Goal: Contribute content: Contribute content

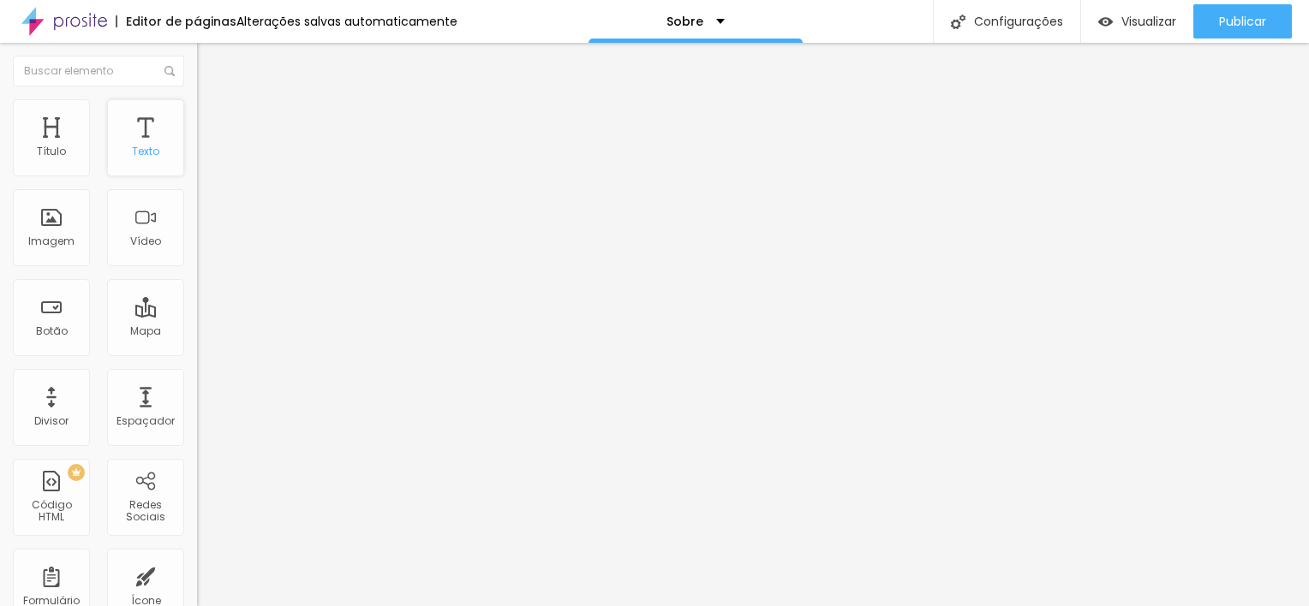
click at [140, 146] on div "Texto" at bounding box center [145, 152] width 27 height 12
click at [142, 146] on div "Texto" at bounding box center [145, 152] width 27 height 12
click at [134, 148] on div "Texto" at bounding box center [145, 152] width 27 height 12
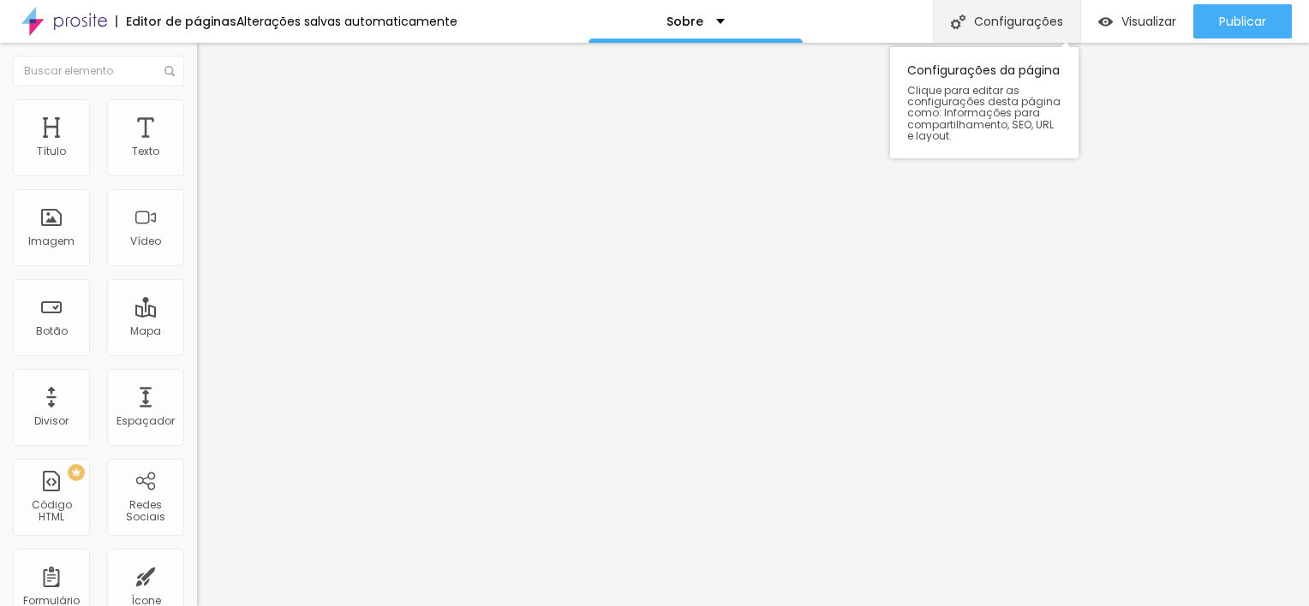
click at [980, 32] on div "Configurações" at bounding box center [1006, 21] width 147 height 43
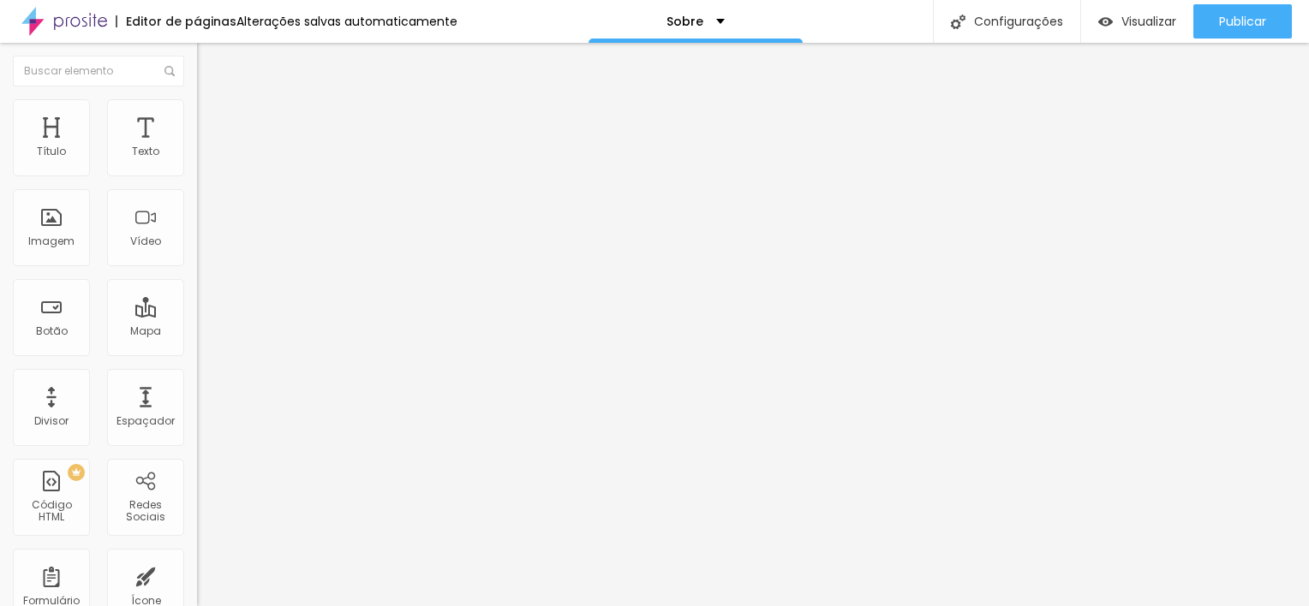
click at [197, 113] on li "Estilo" at bounding box center [295, 107] width 197 height 17
type input "21"
type input "22"
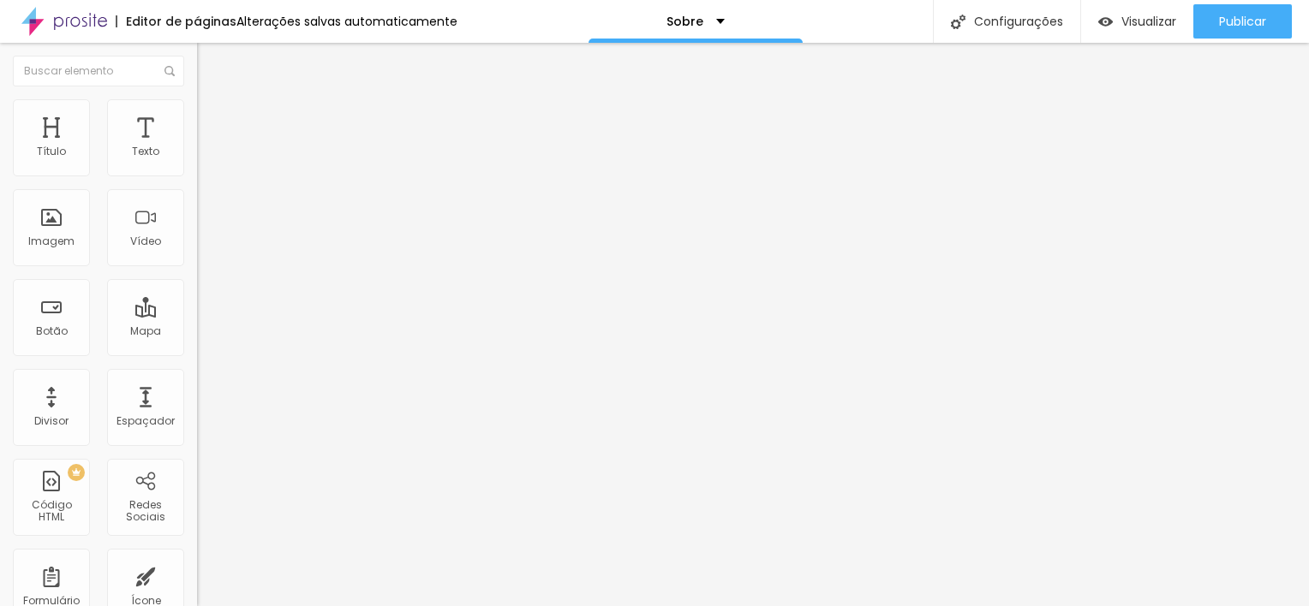
type input "22"
type input "23"
type input "24"
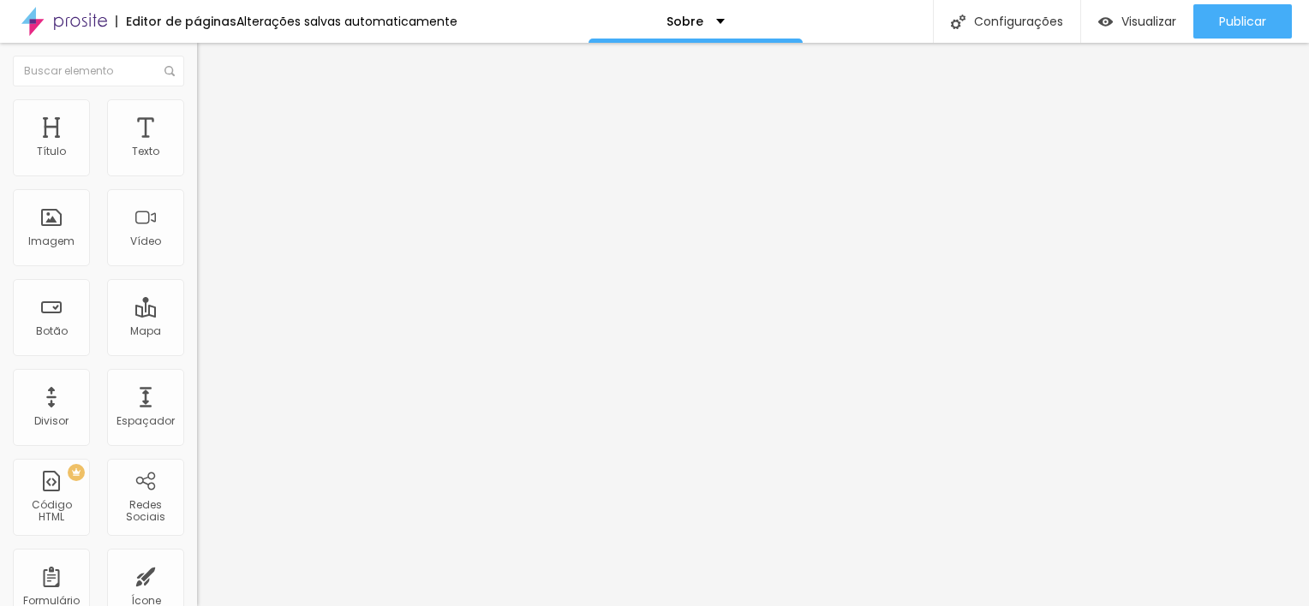
type input "25"
type input "26"
type input "27"
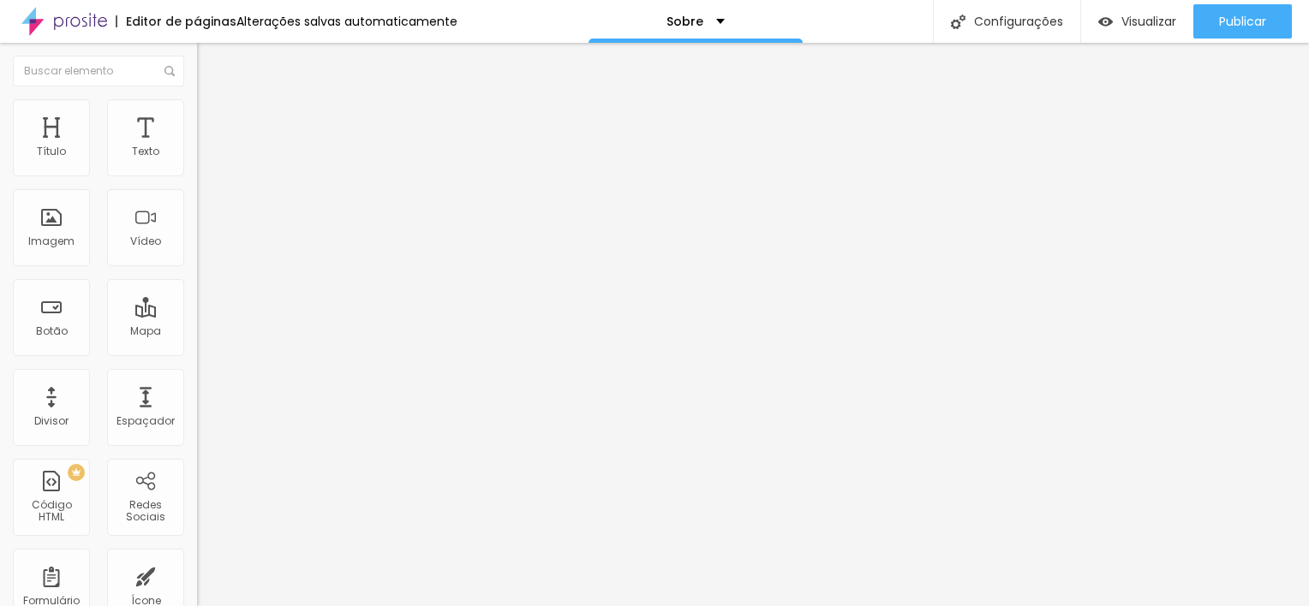
type input "27"
type input "28"
type input "29"
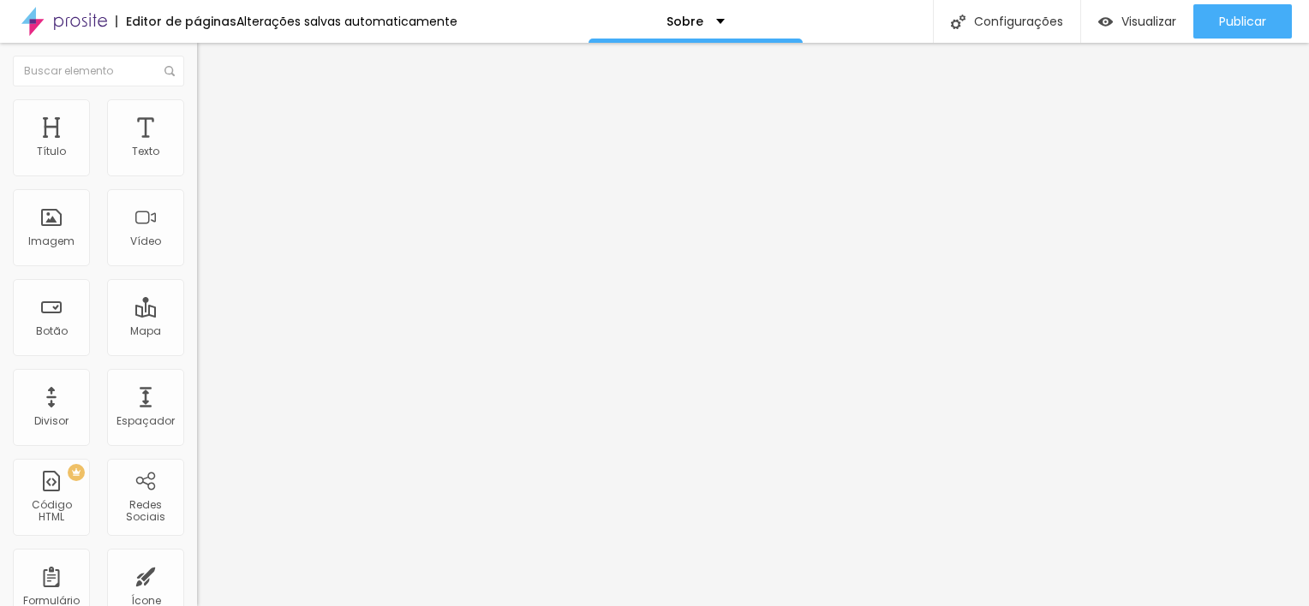
type input "30"
type input "31"
type input "32"
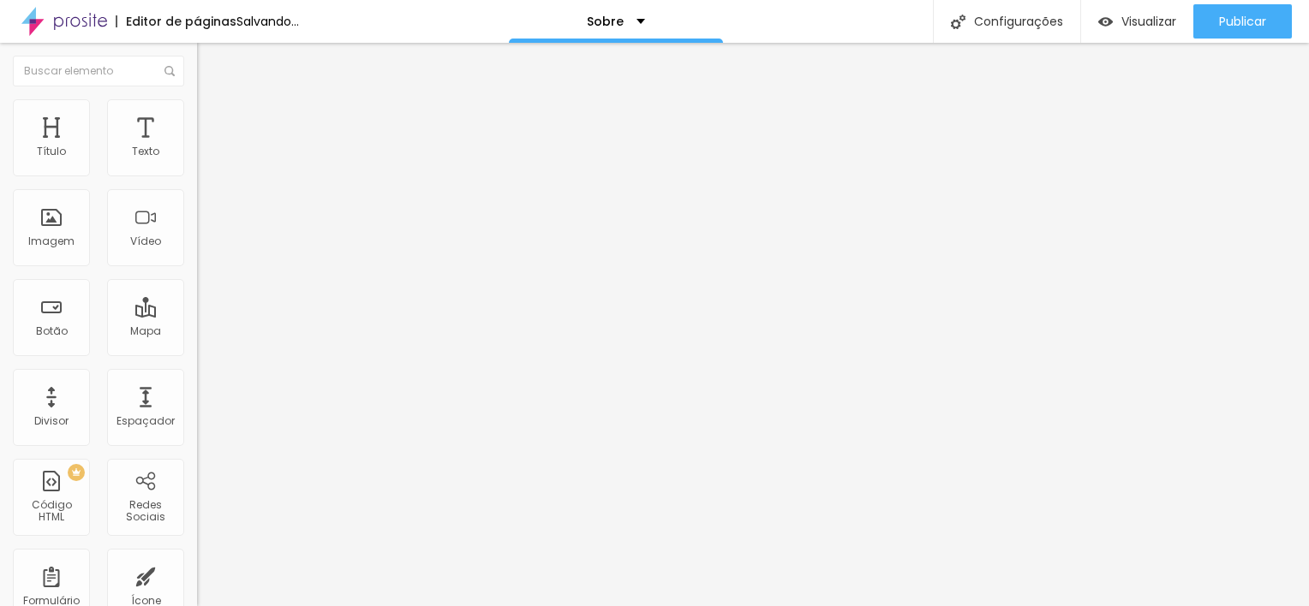
type input "32"
type input "31"
type input "30"
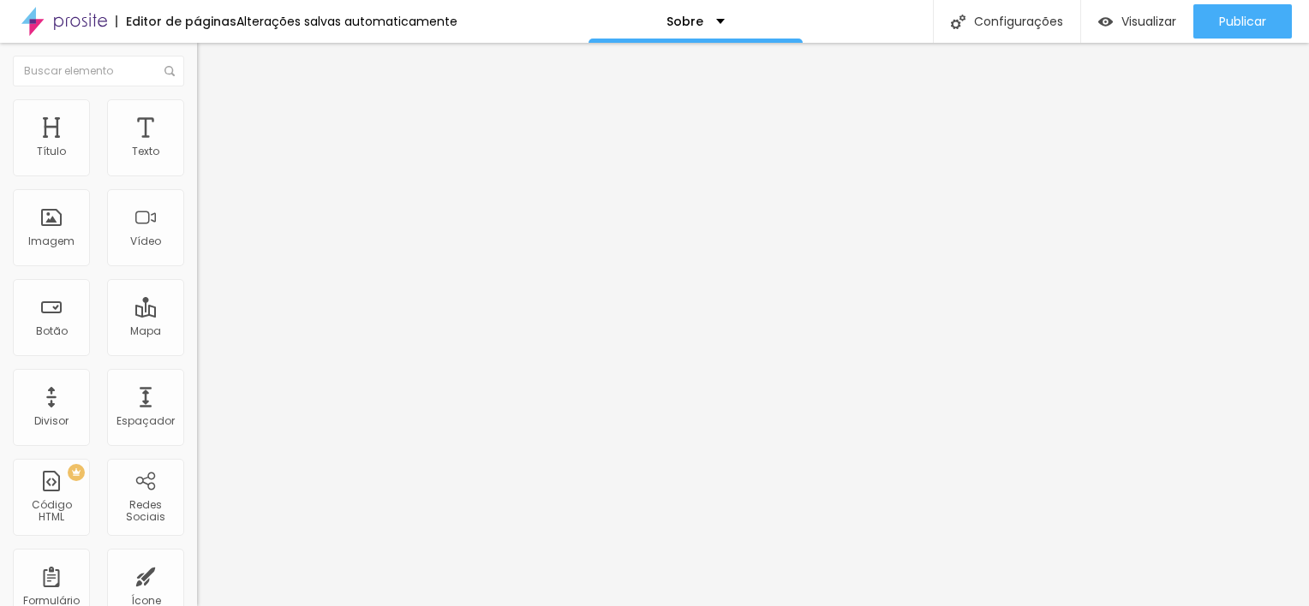
type input "29"
type input "28"
type input "27"
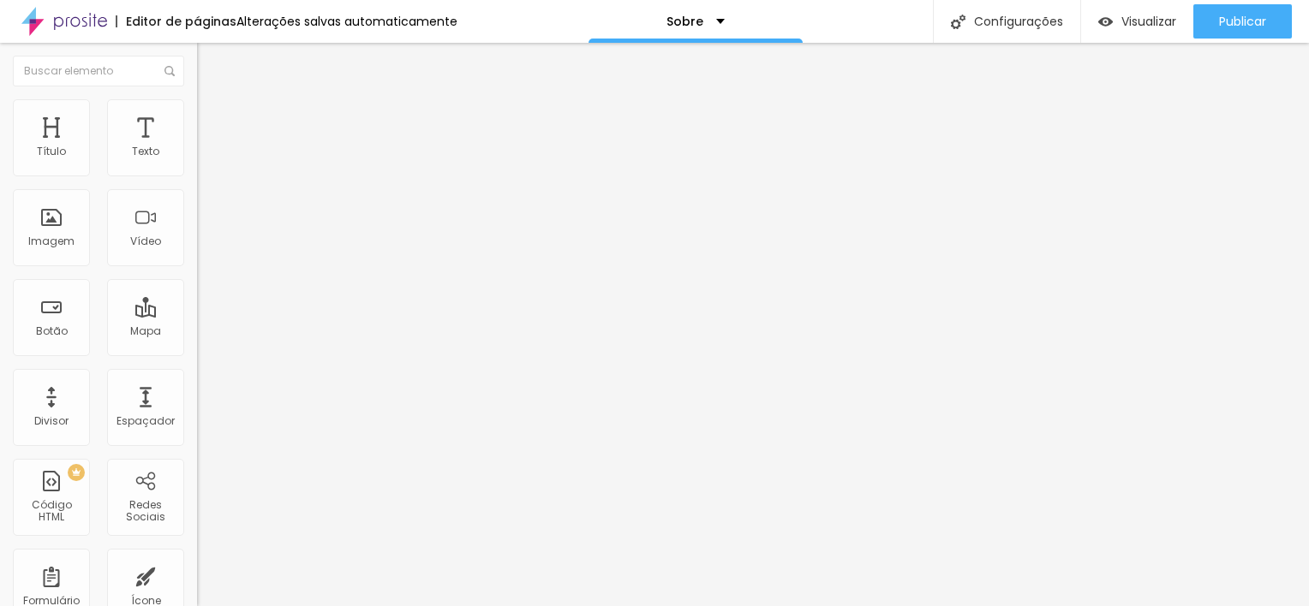
type input "27"
type input "26"
type input "25"
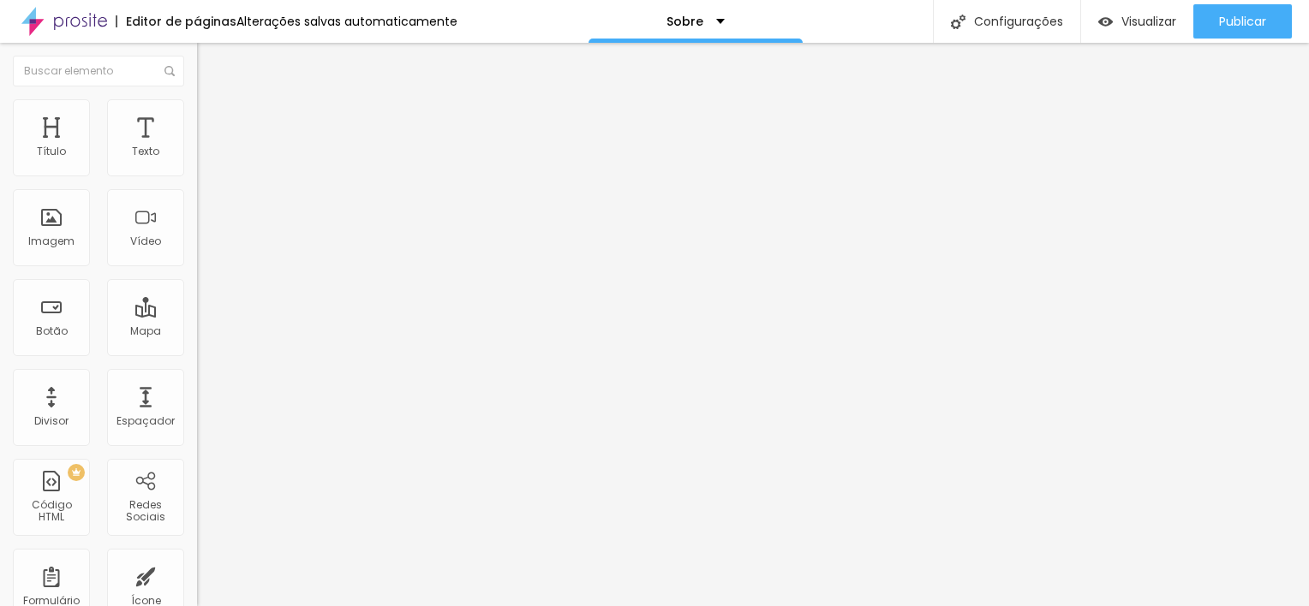
type input "24"
type input "23"
type input "22"
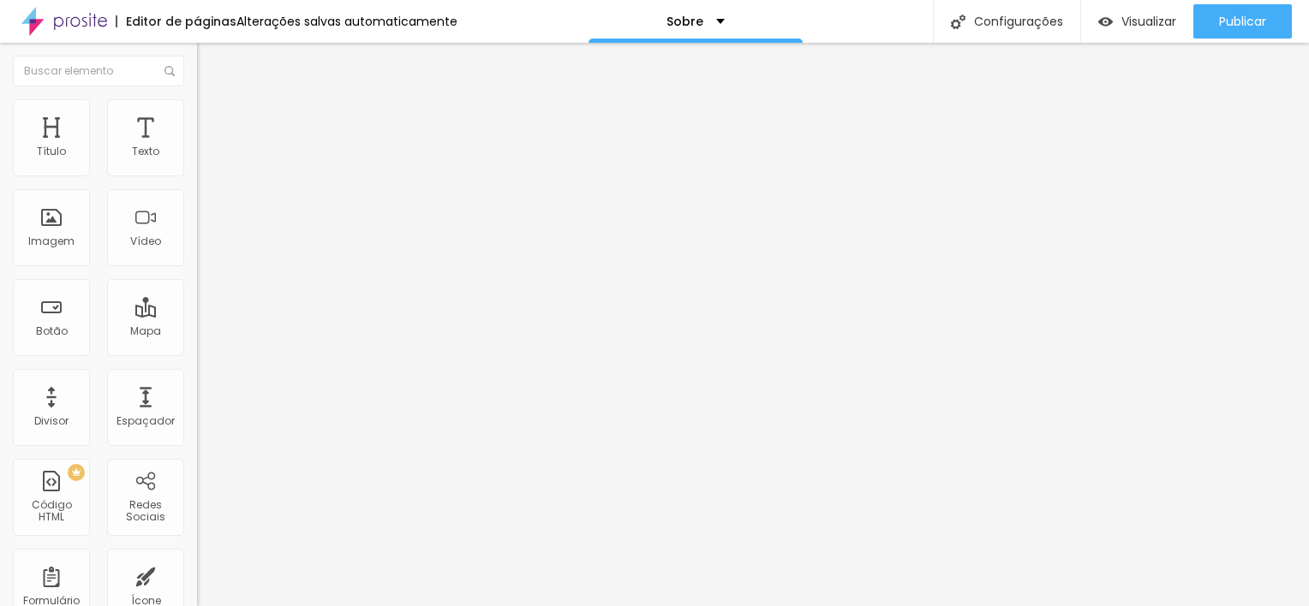
type input "22"
type input "21"
type input "20"
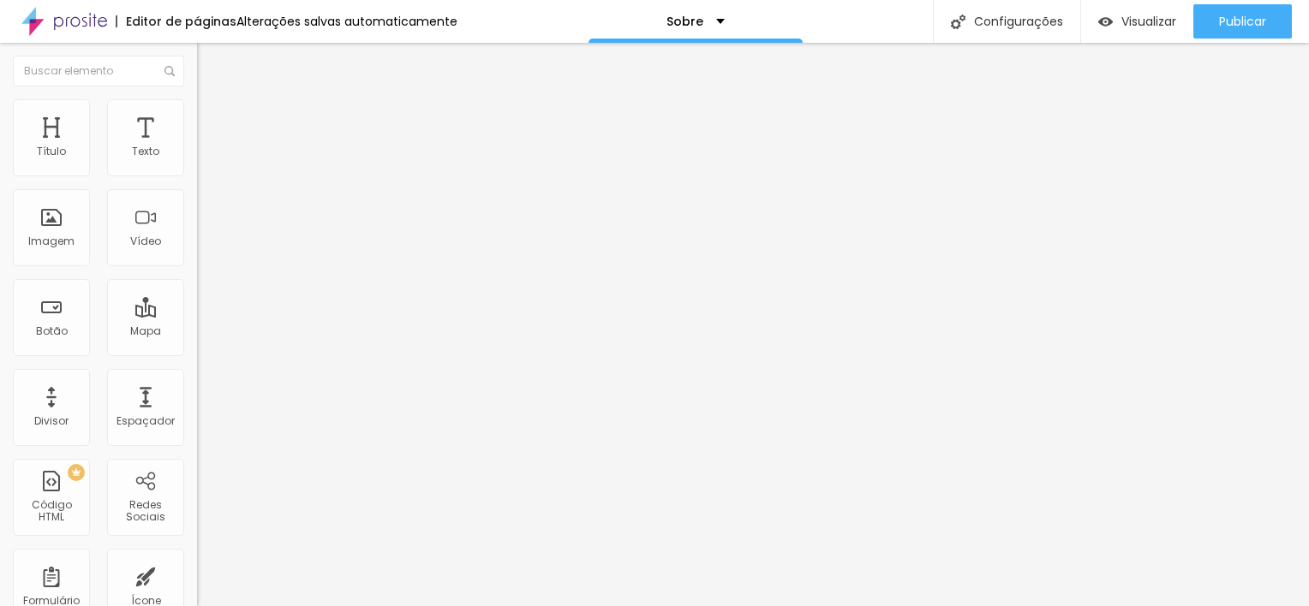
type input "19"
type input "20"
type input "21"
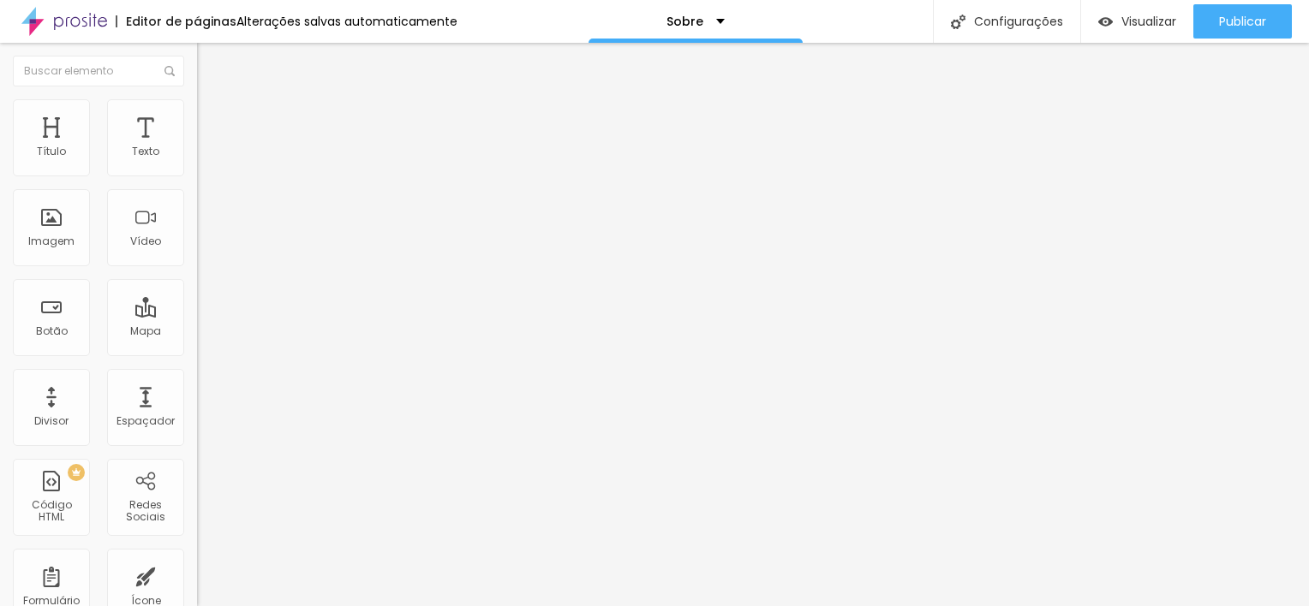
type input "21"
type input "20"
click at [197, 315] on input "range" at bounding box center [252, 322] width 110 height 14
click at [212, 116] on span "Avançado" at bounding box center [240, 111] width 57 height 15
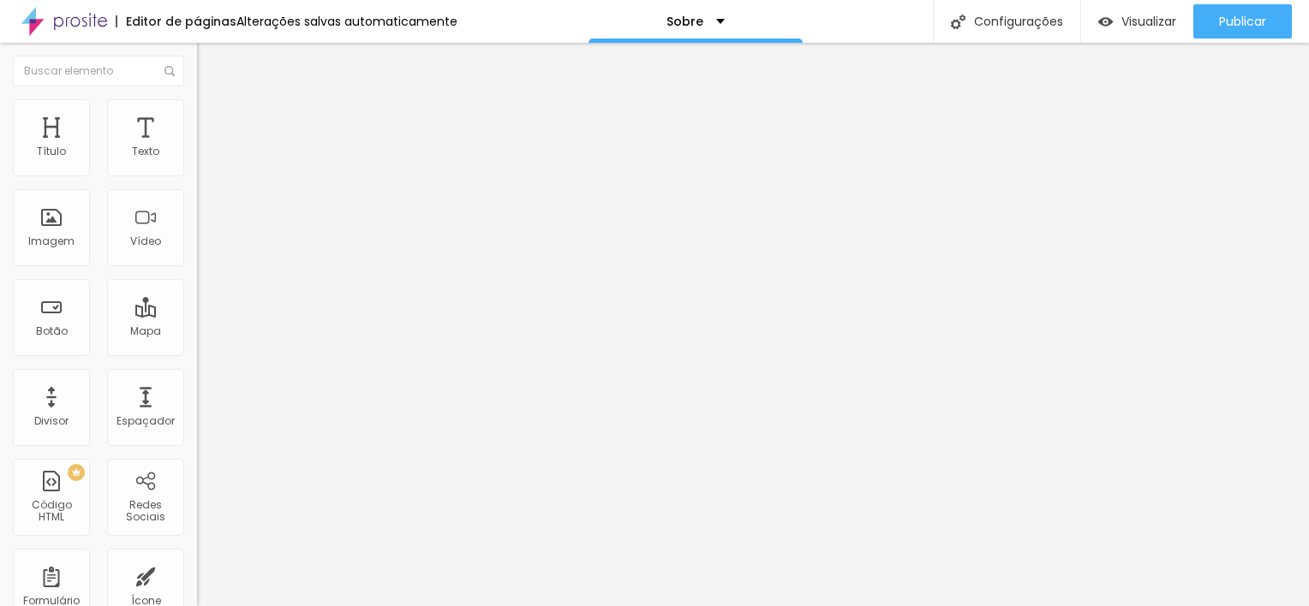
type input "11"
type input "13"
type input "14"
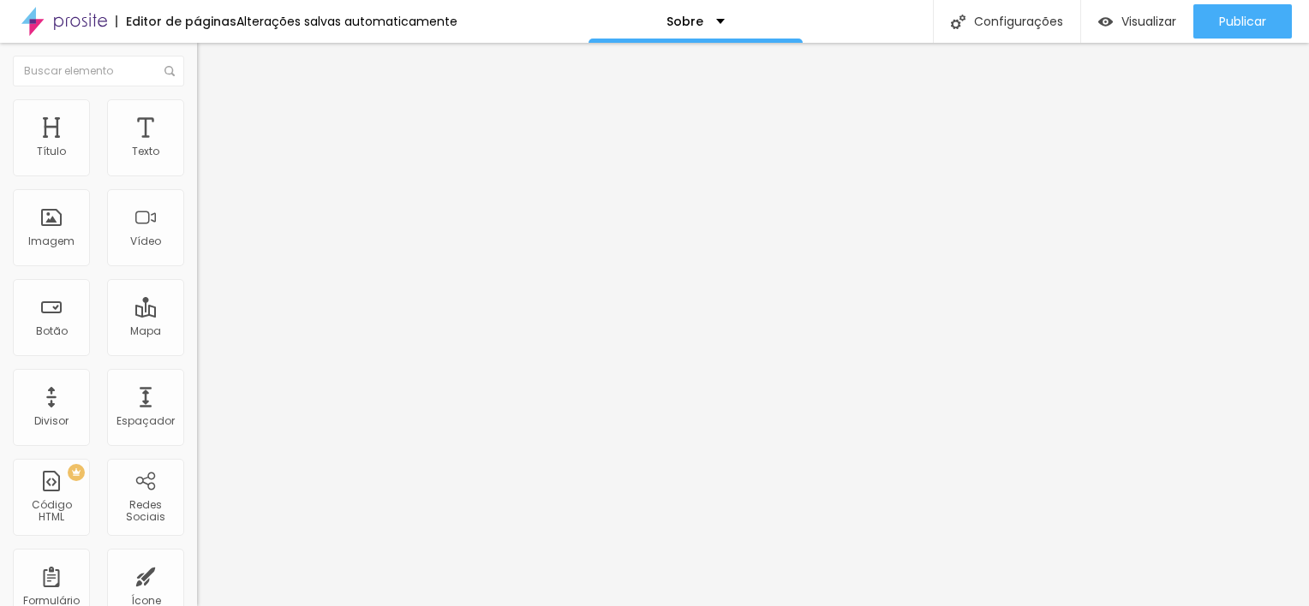
type input "14"
type input "16"
type input "17"
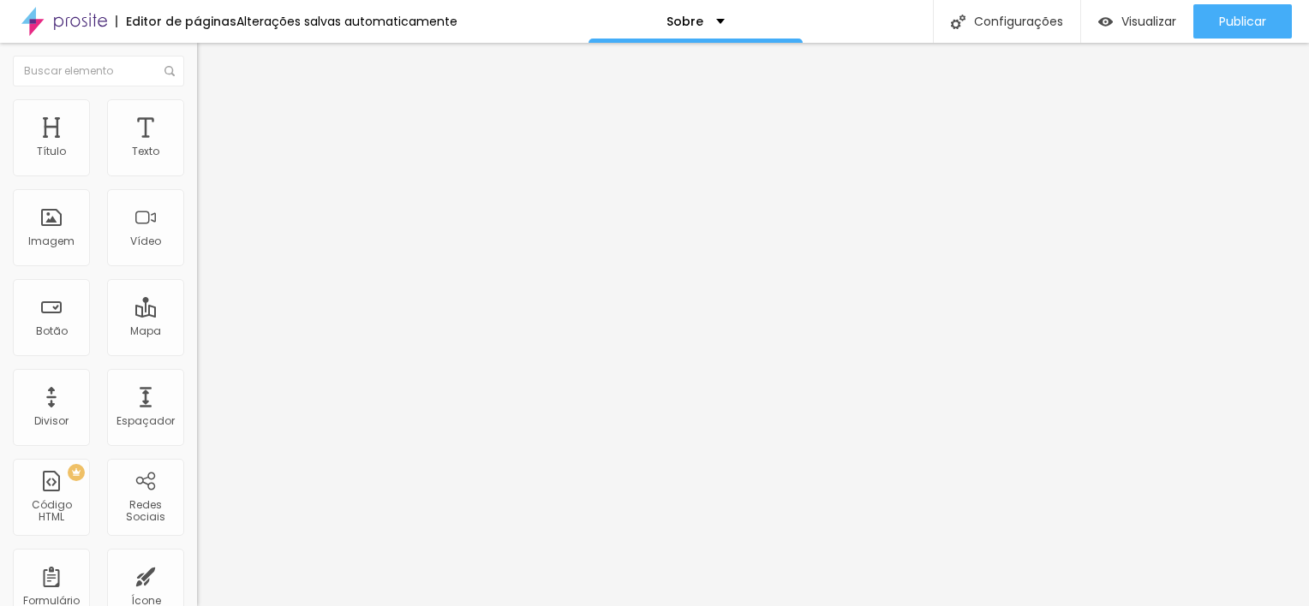
type input "18"
type input "20"
type input "21"
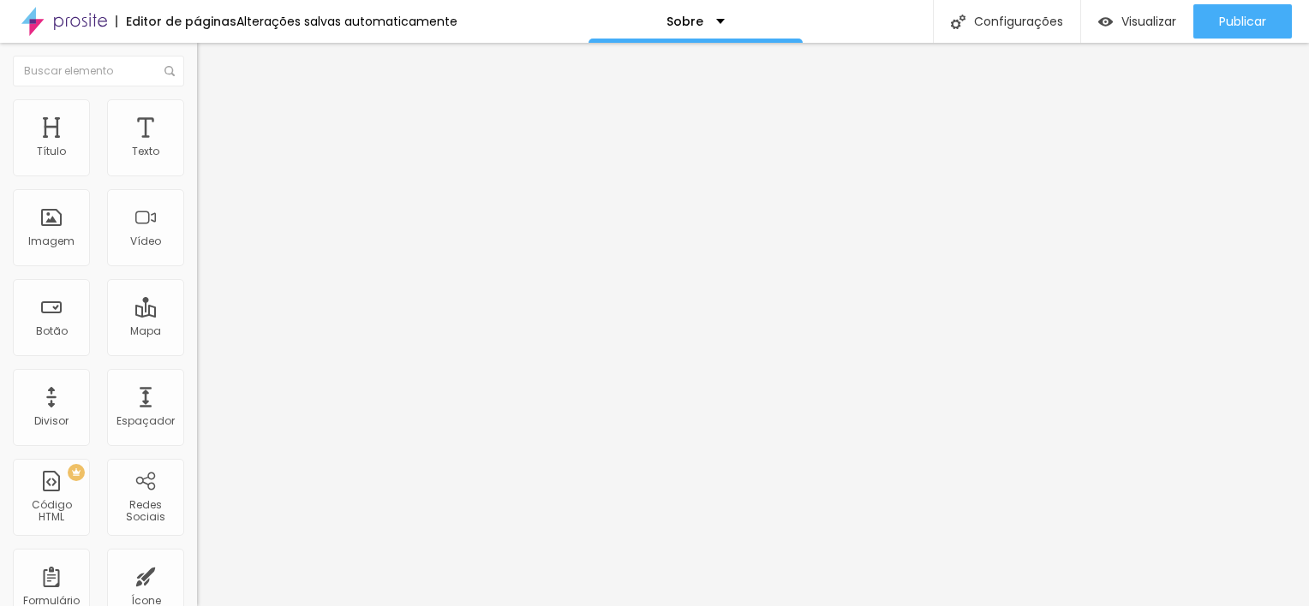
type input "21"
type input "22"
type input "24"
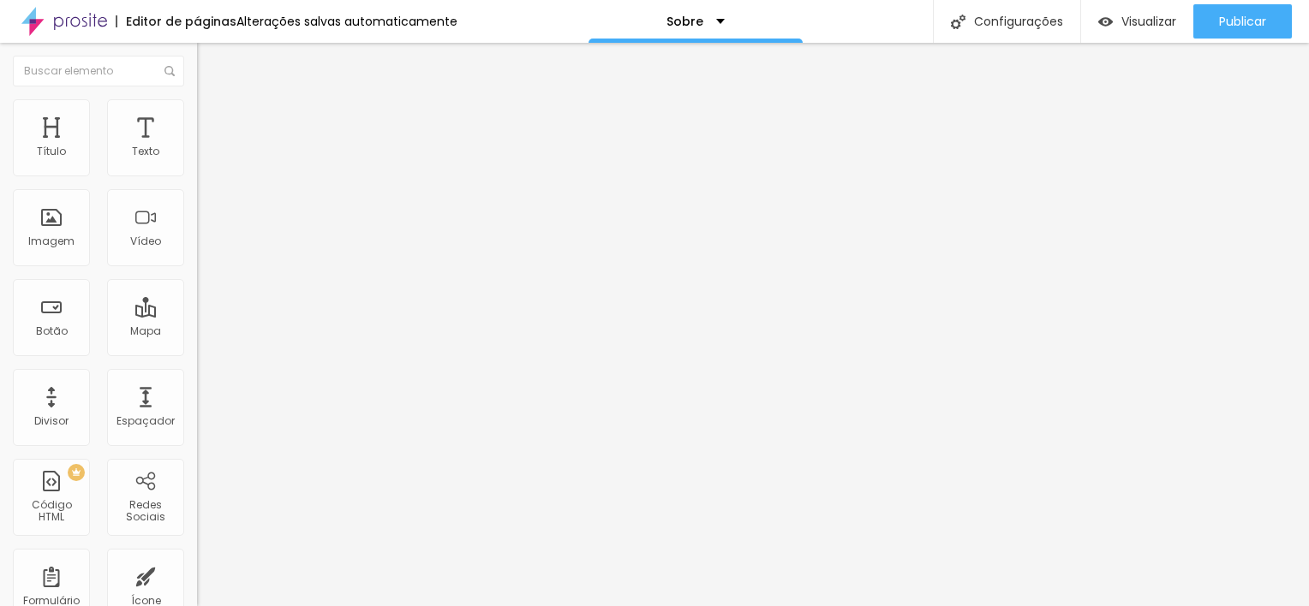
type input "25"
type input "26"
type input "27"
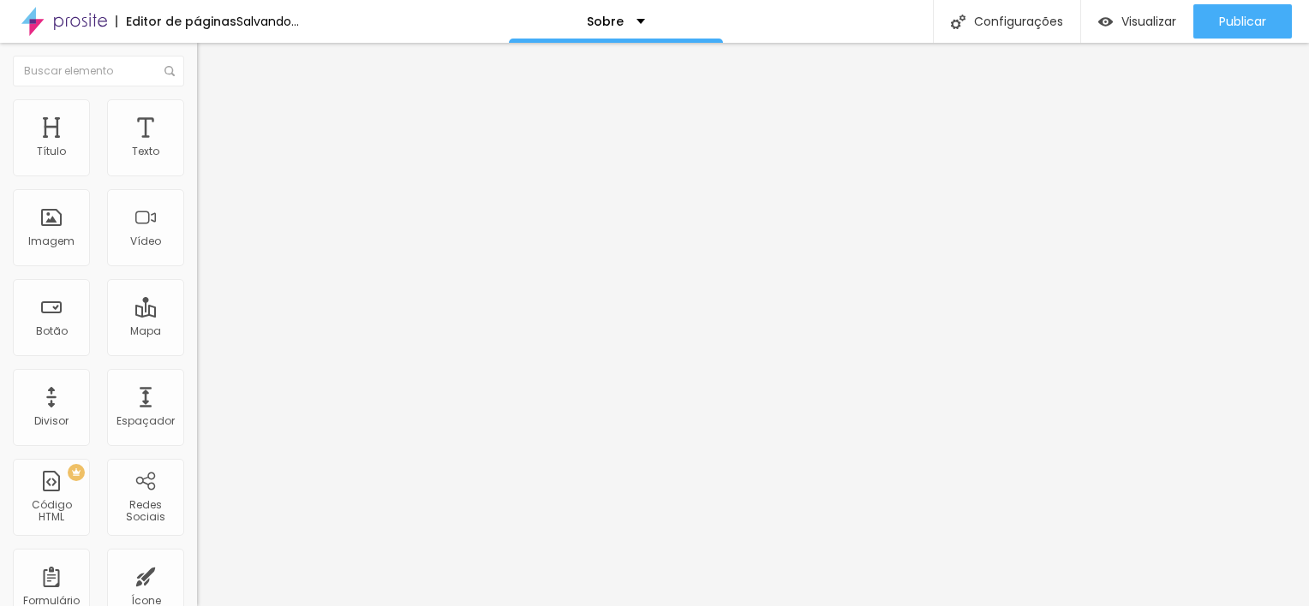
type input "27"
type input "28"
type input "30"
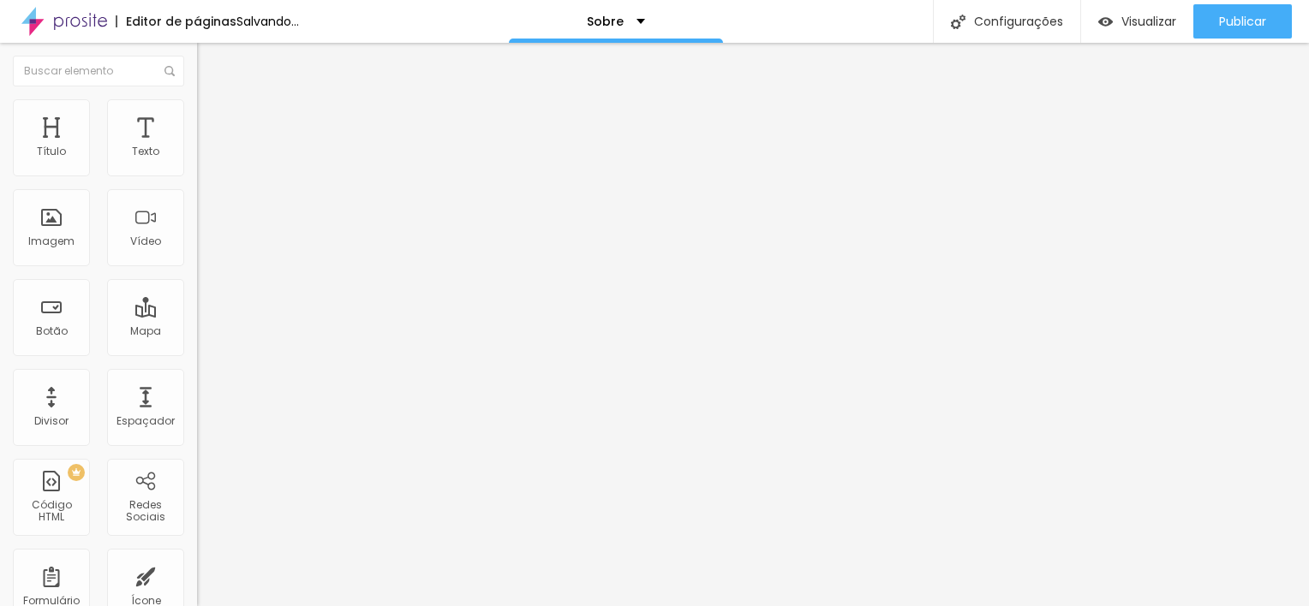
type input "31"
type input "33"
type input "34"
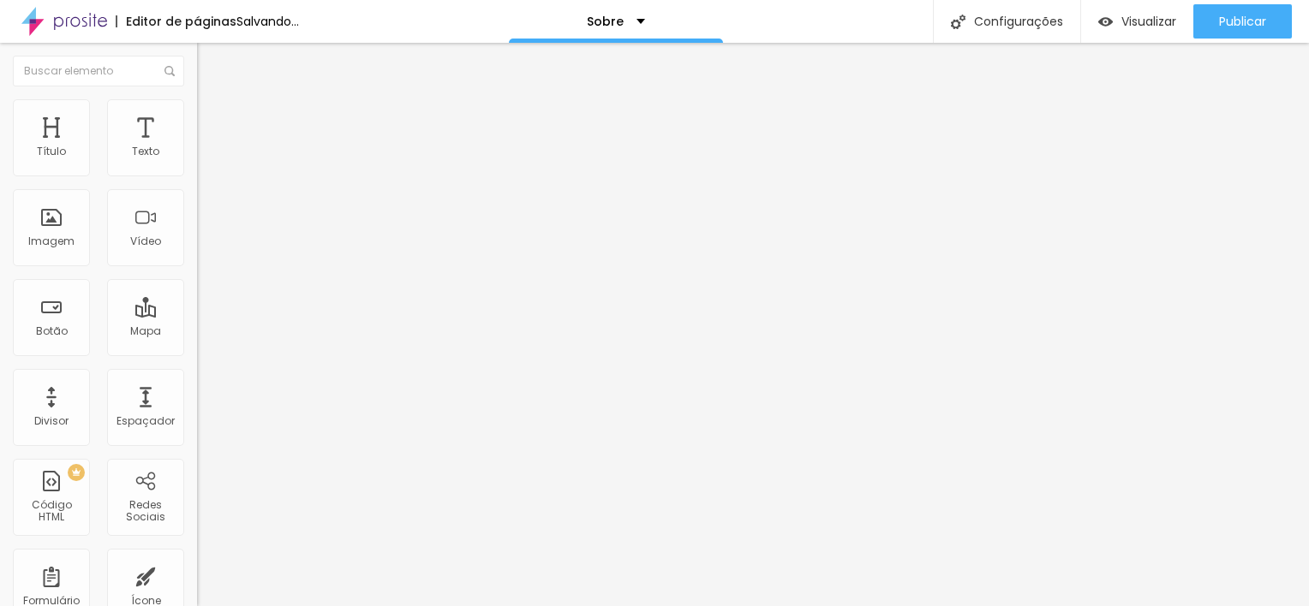
type input "34"
type input "35"
type input "36"
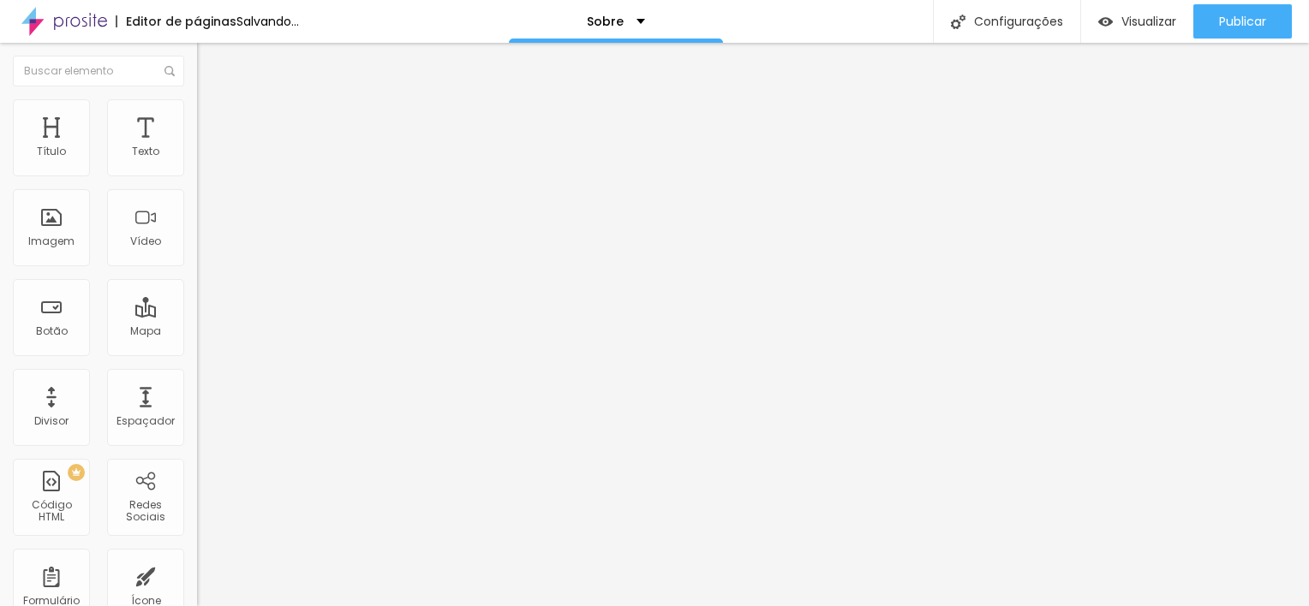
type input "37"
type input "38"
type input "39"
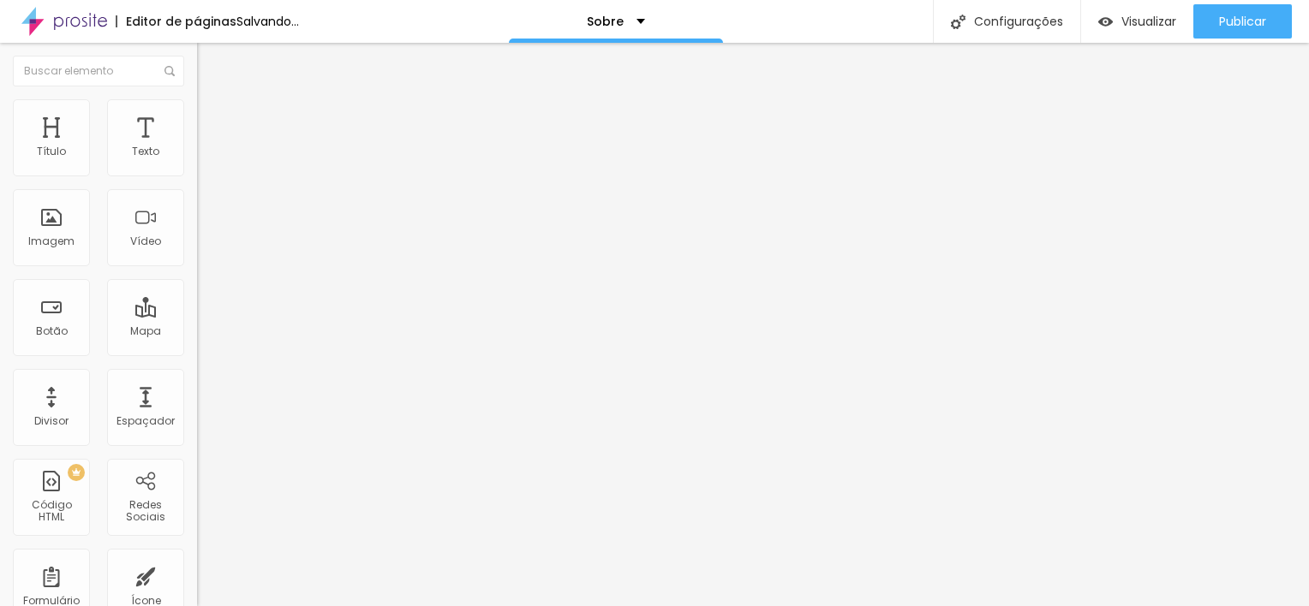
type input "39"
type input "40"
drag, startPoint x: 48, startPoint y: 170, endPoint x: 76, endPoint y: 172, distance: 28.4
type input "40"
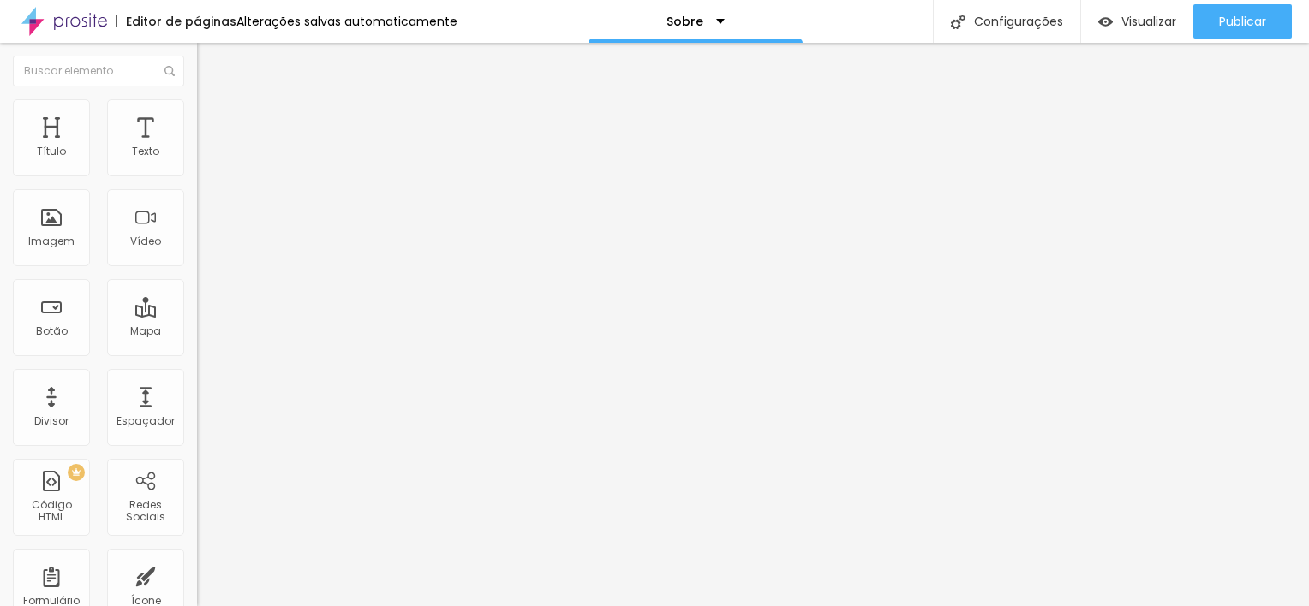
click at [197, 315] on input "range" at bounding box center [252, 322] width 110 height 14
type input "11"
type input "12"
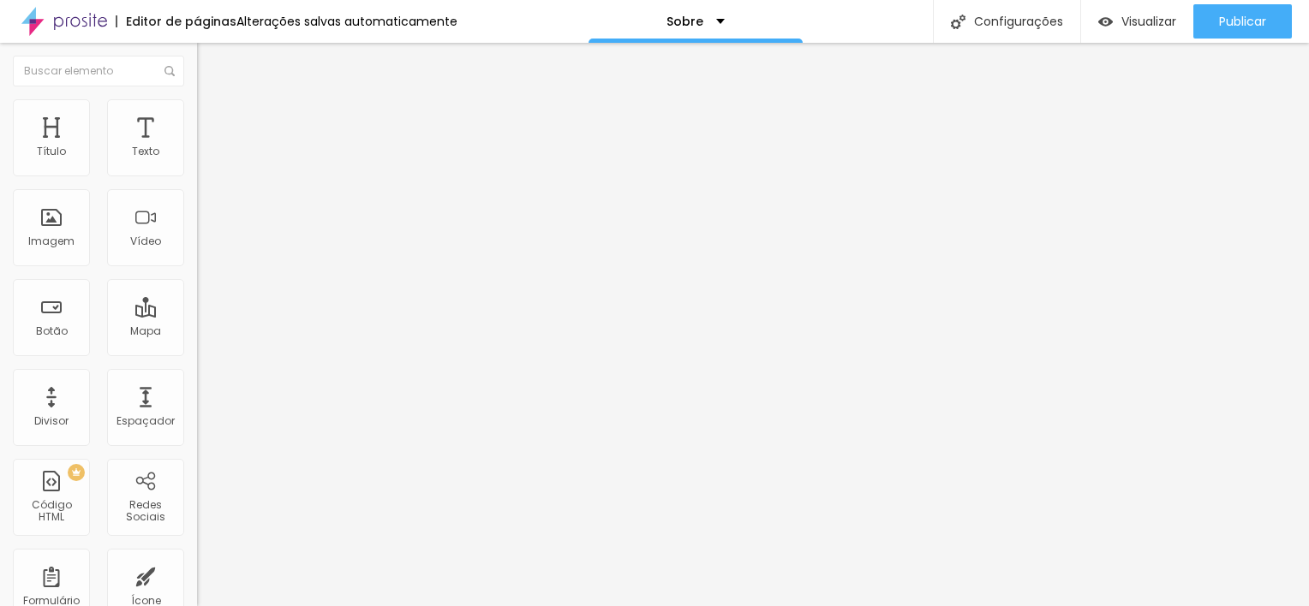
type input "13"
type input "14"
type input "16"
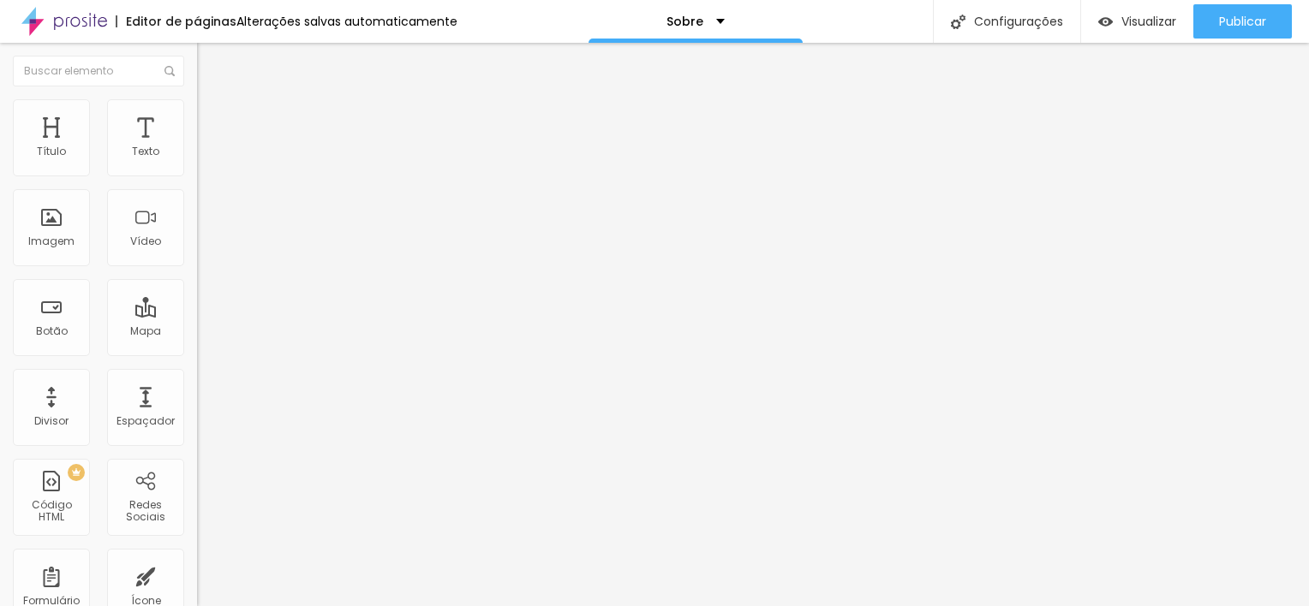
type input "16"
type input "18"
type input "19"
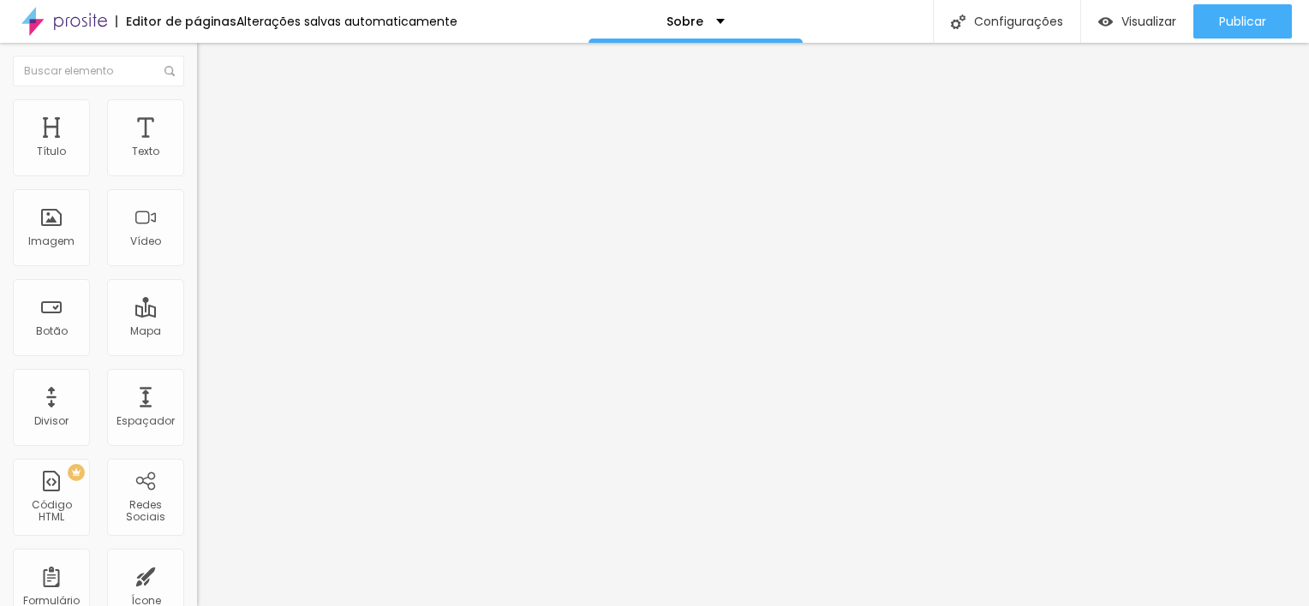
type input "20"
type input "22"
type input "25"
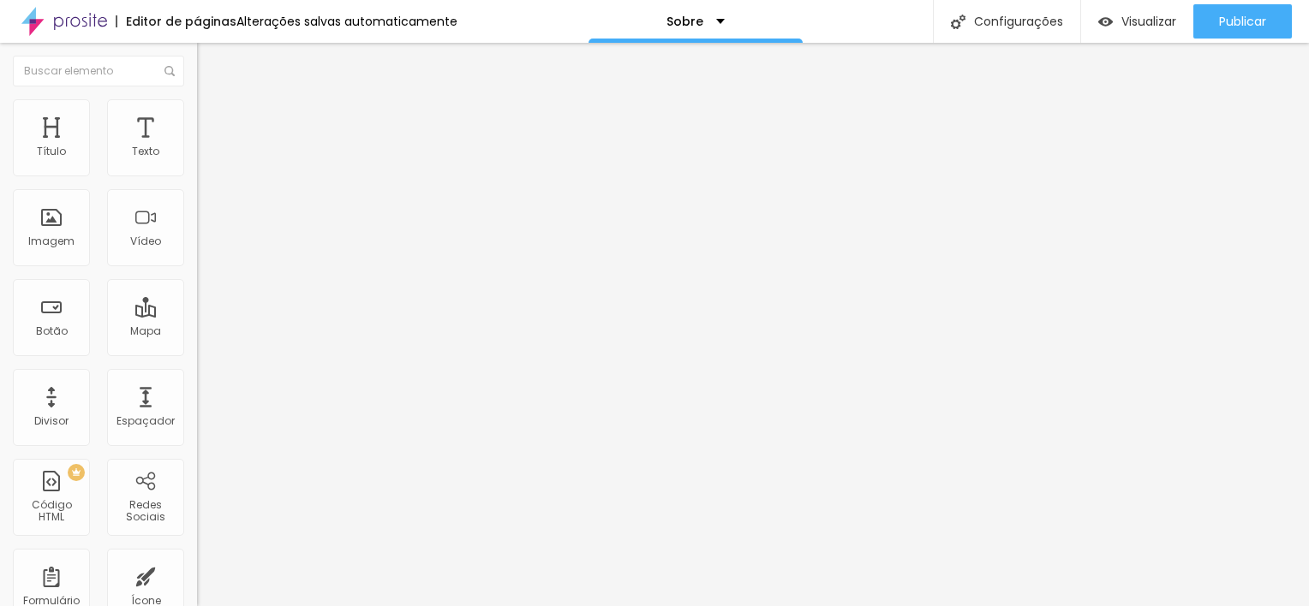
type input "25"
type input "26"
type input "27"
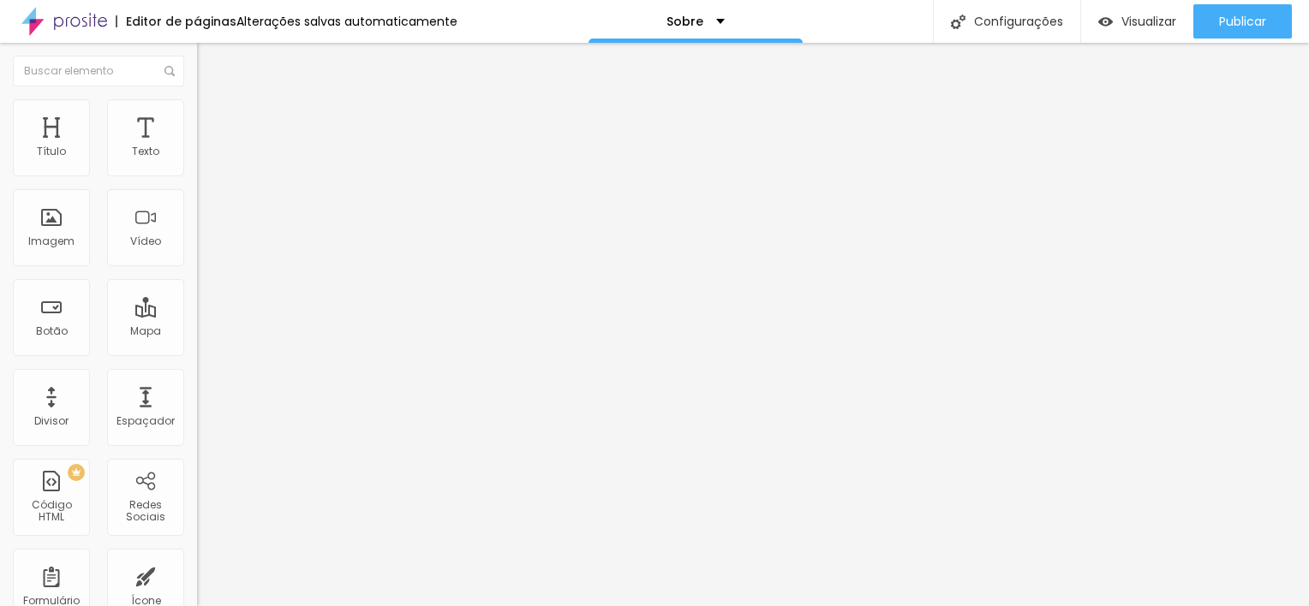
type input "28"
type input "29"
type input "31"
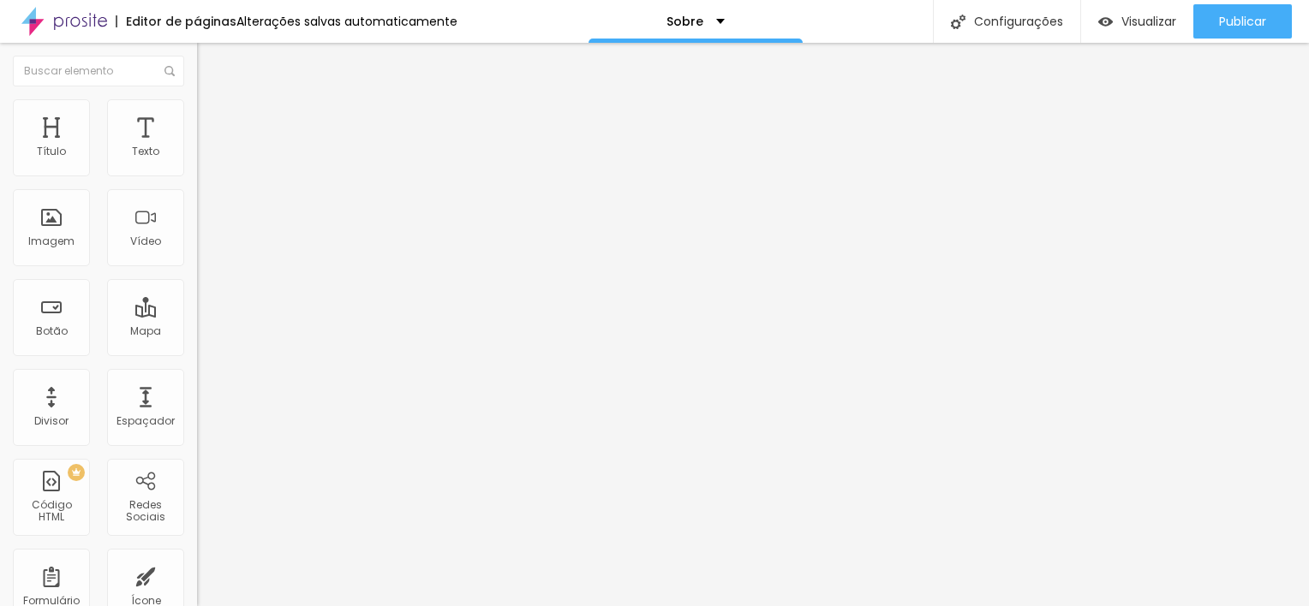
type input "31"
type input "32"
type input "34"
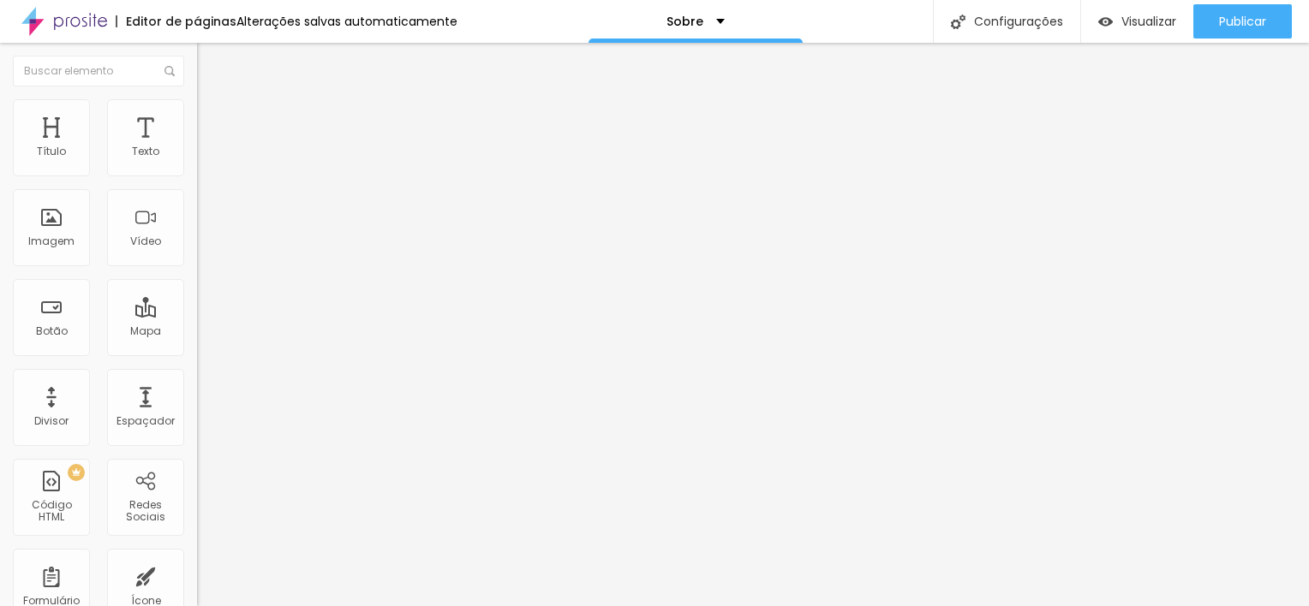
type input "36"
type input "37"
type input "38"
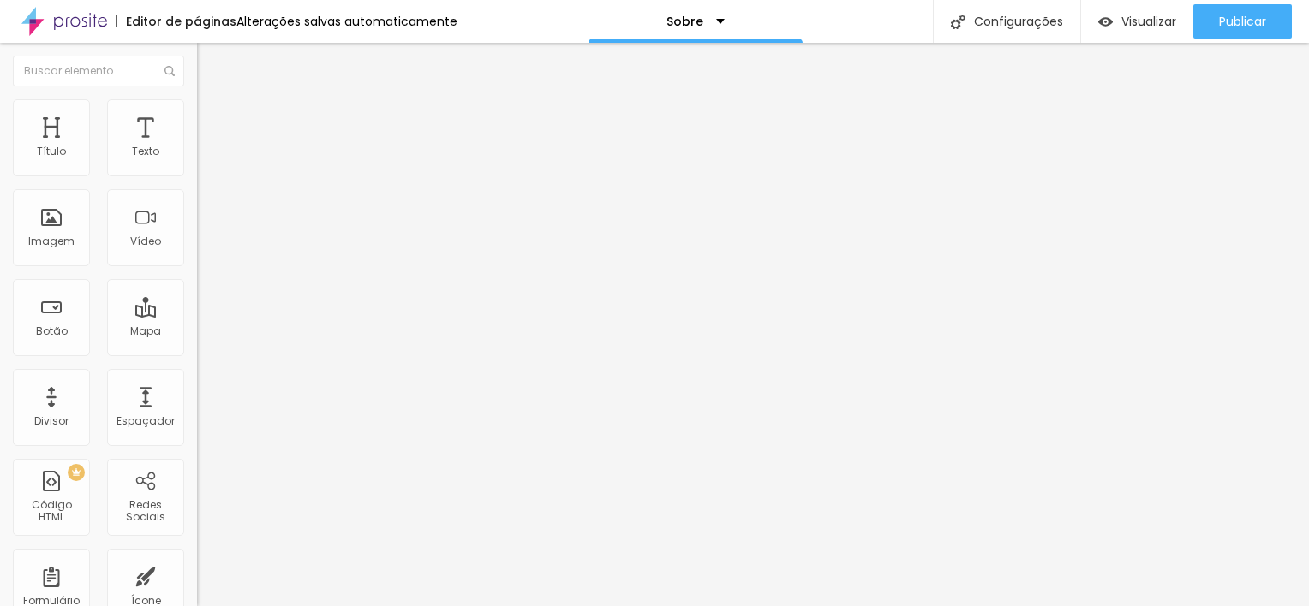
type input "38"
type input "39"
type input "40"
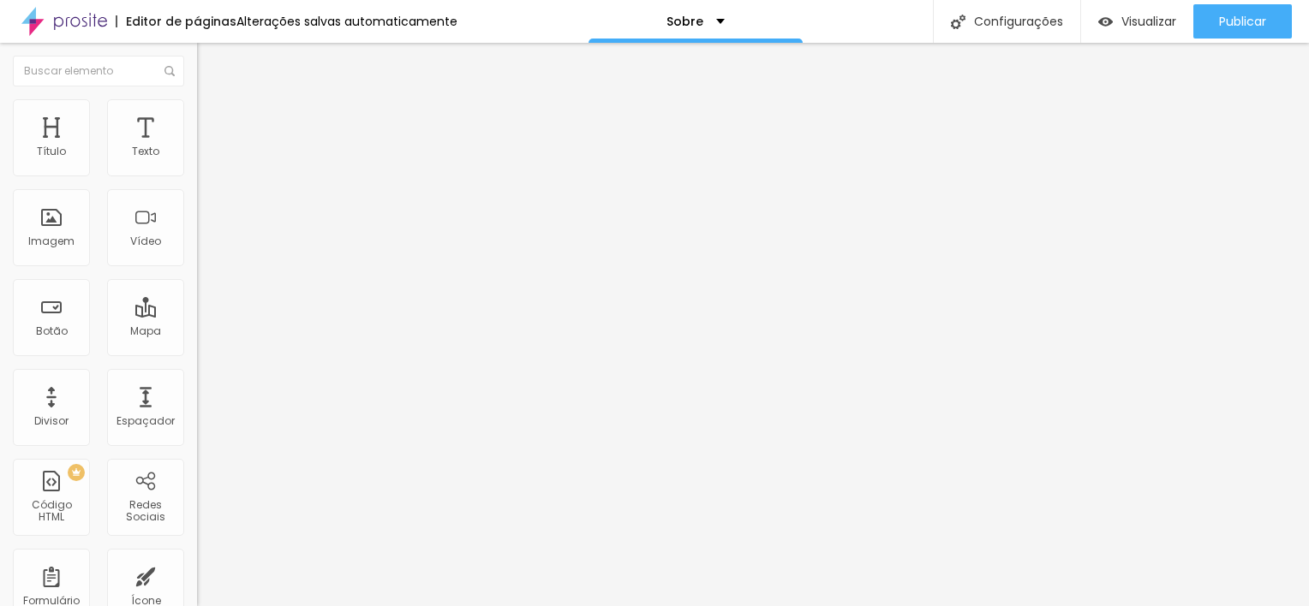
type input "41"
type input "42"
type input "43"
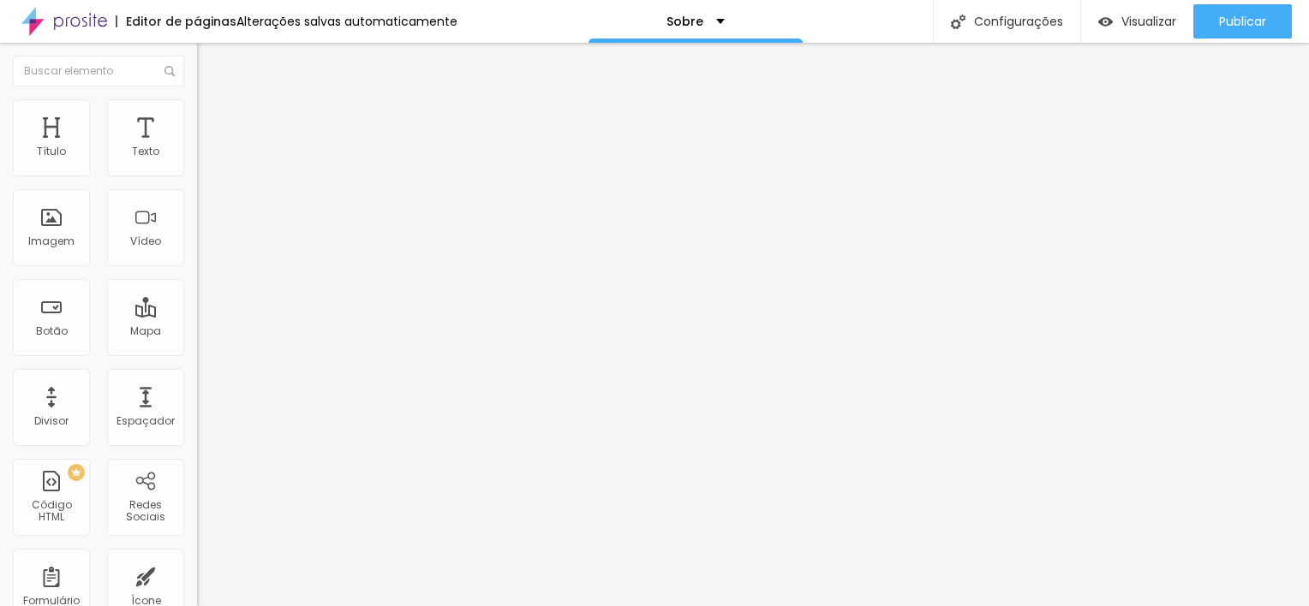
type input "43"
type input "44"
type input "45"
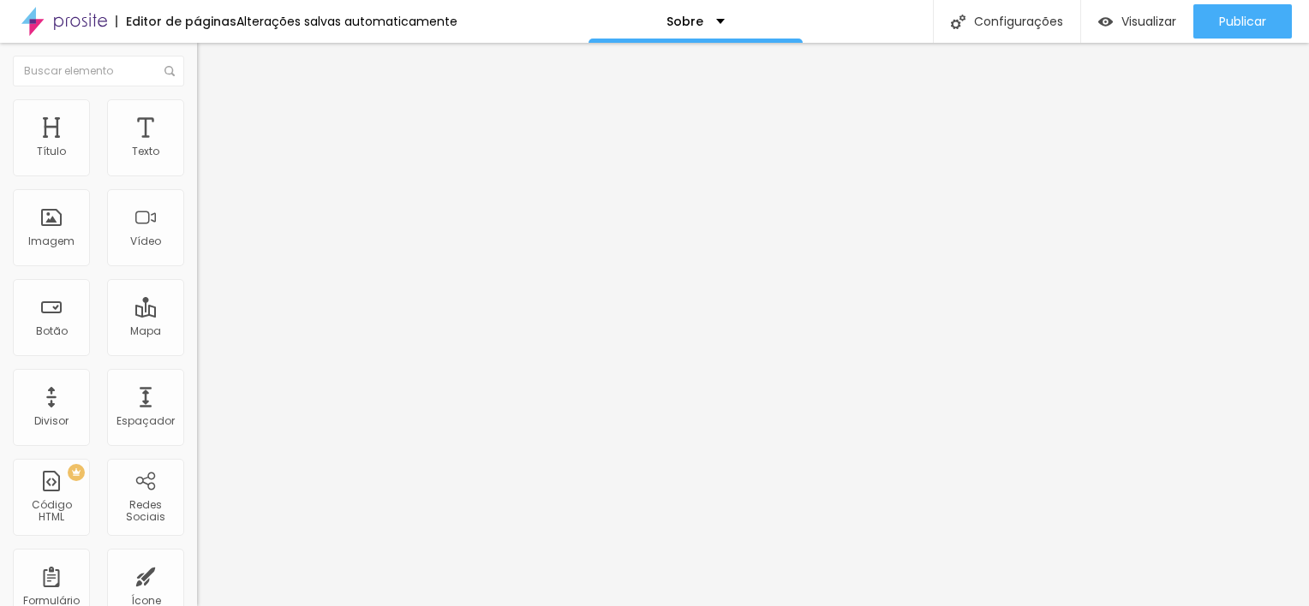
type input "46"
type input "45"
type input "43"
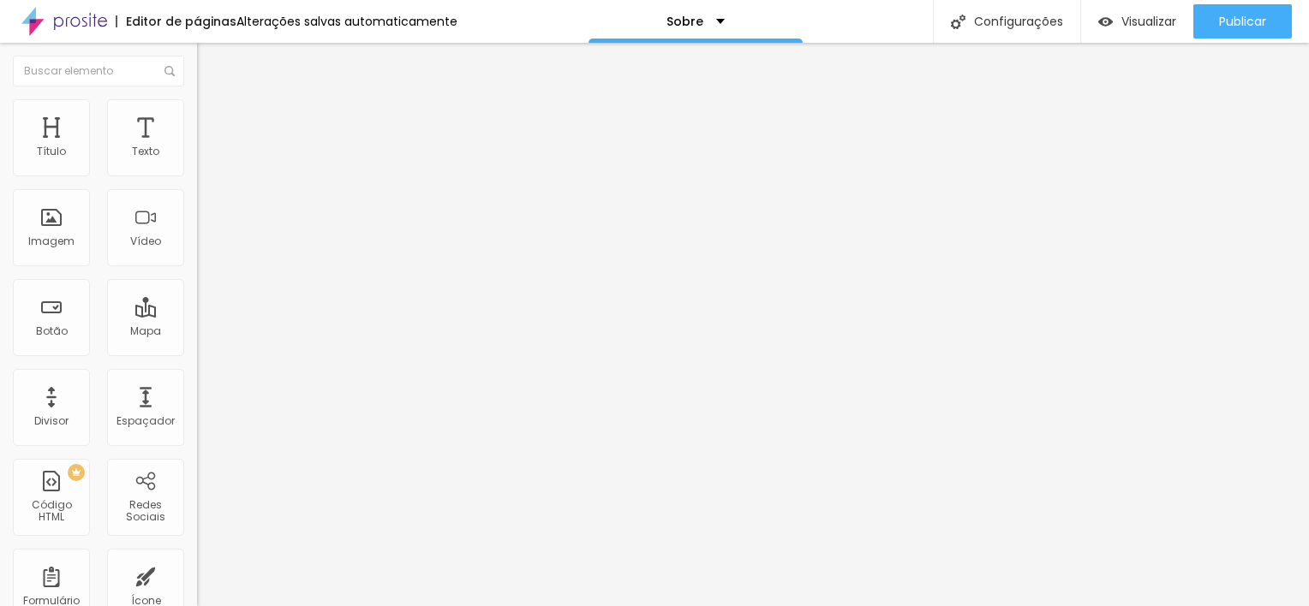
type input "43"
type input "38"
type input "35"
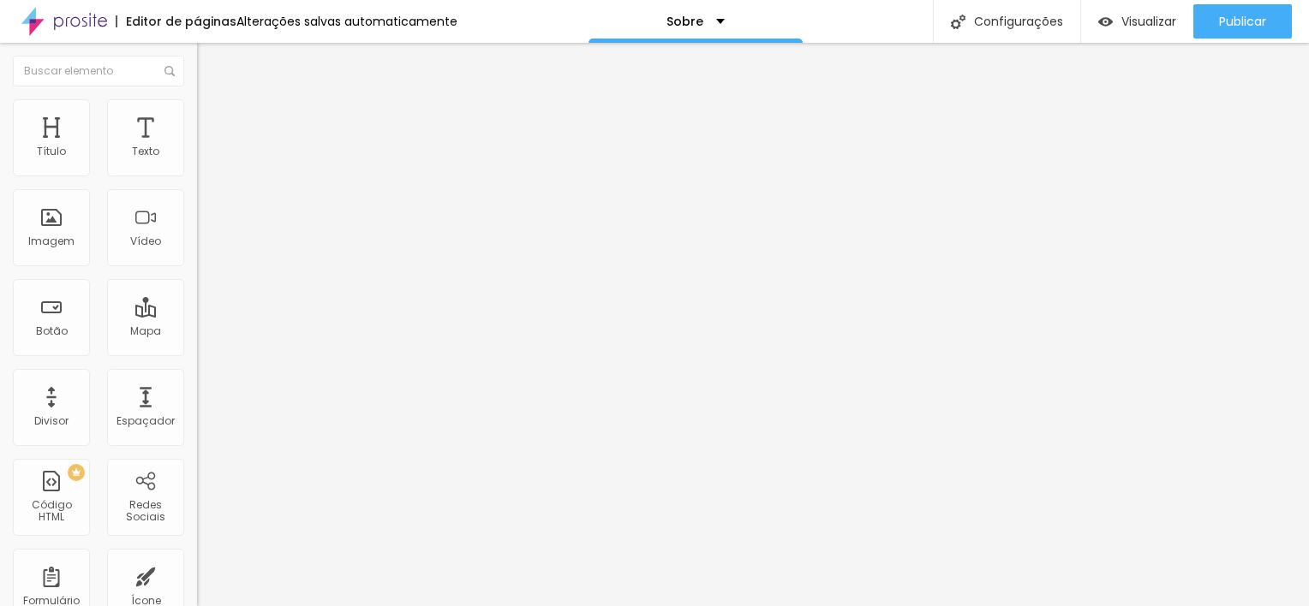
type input "32"
type input "31"
type input "28"
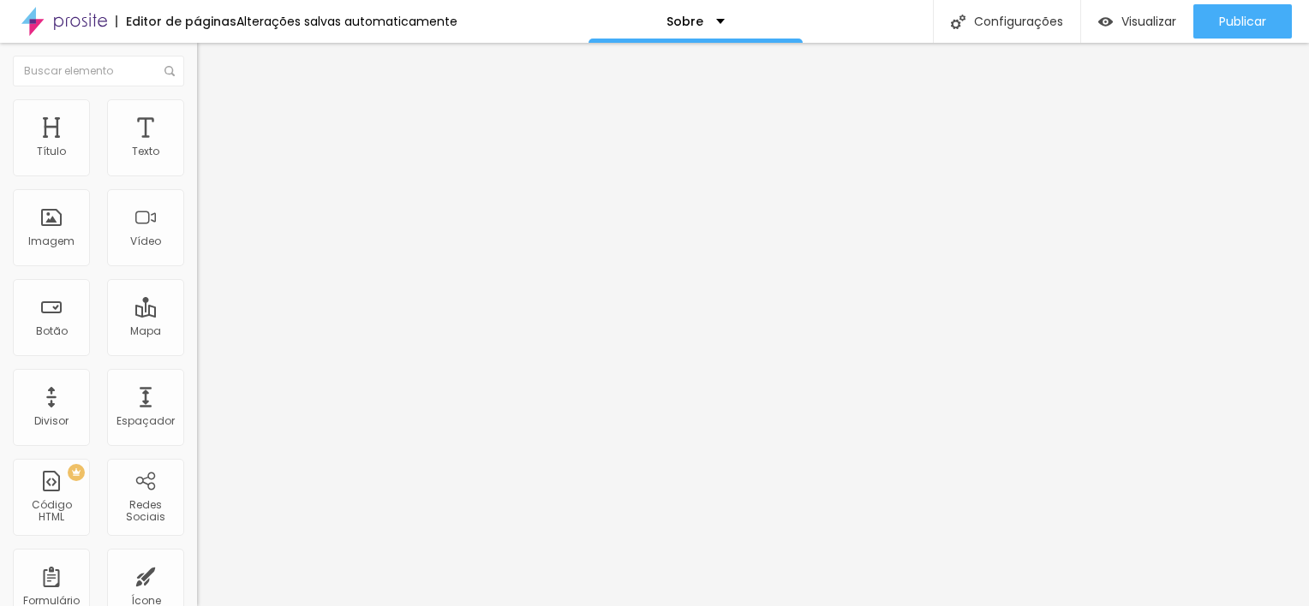
type input "28"
type input "26"
type input "24"
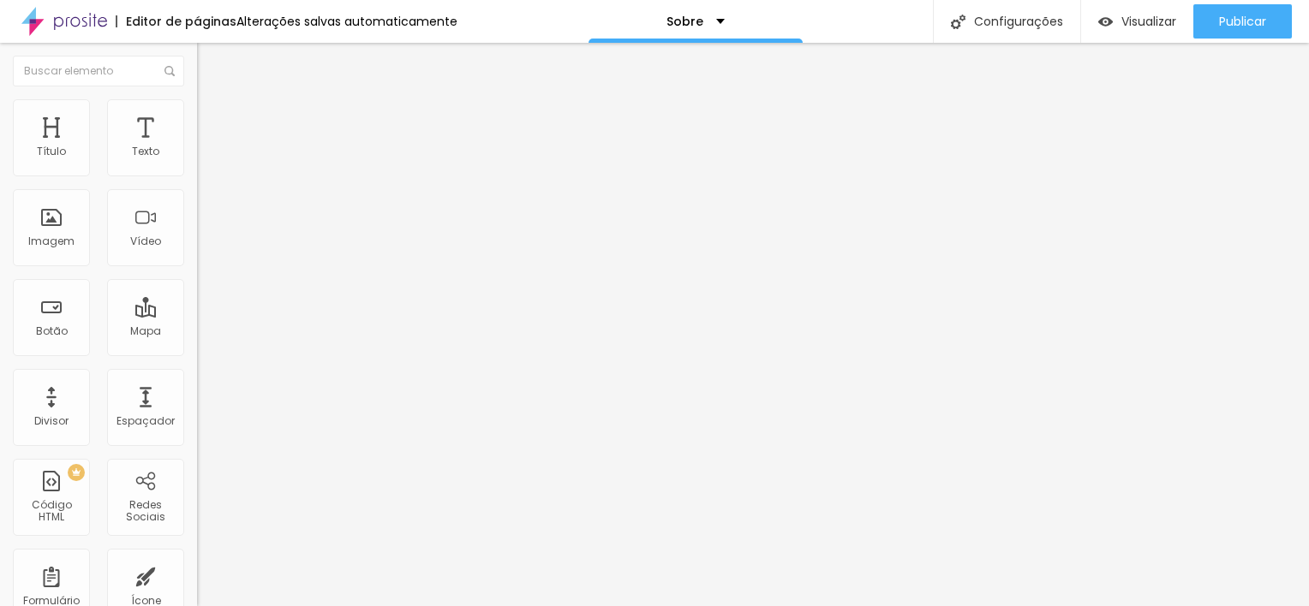
type input "23"
type input "21"
type input "20"
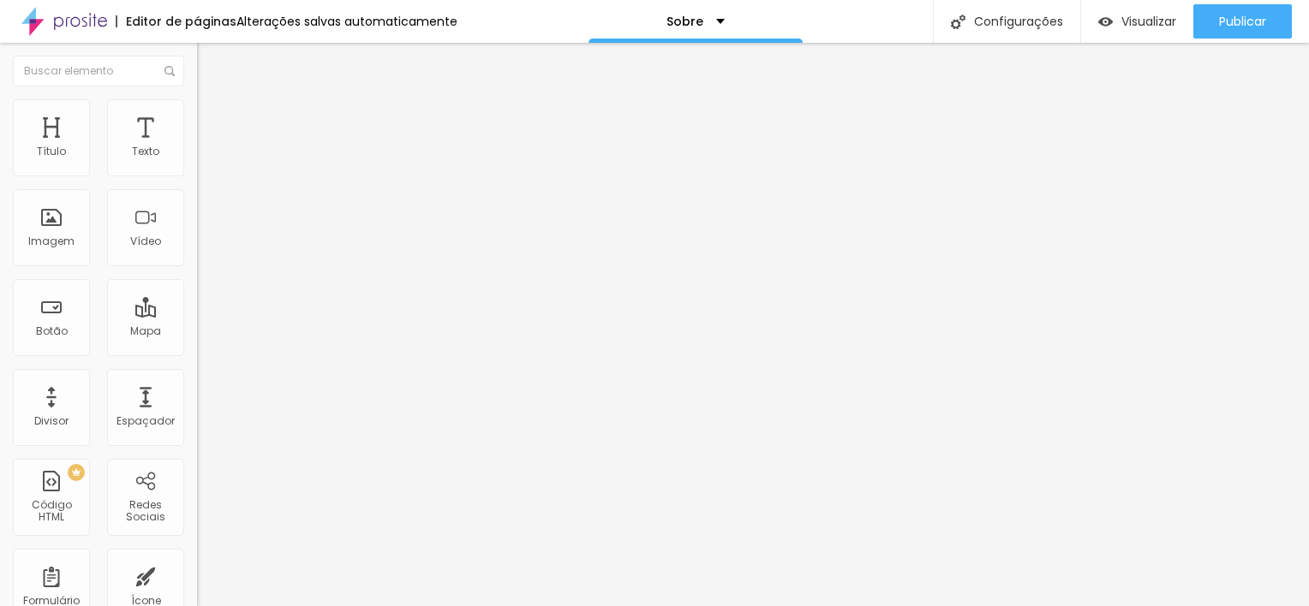
type input "20"
drag, startPoint x: 48, startPoint y: 201, endPoint x: 58, endPoint y: 206, distance: 11.1
click at [197, 558] on input "range" at bounding box center [252, 565] width 110 height 14
type input "26"
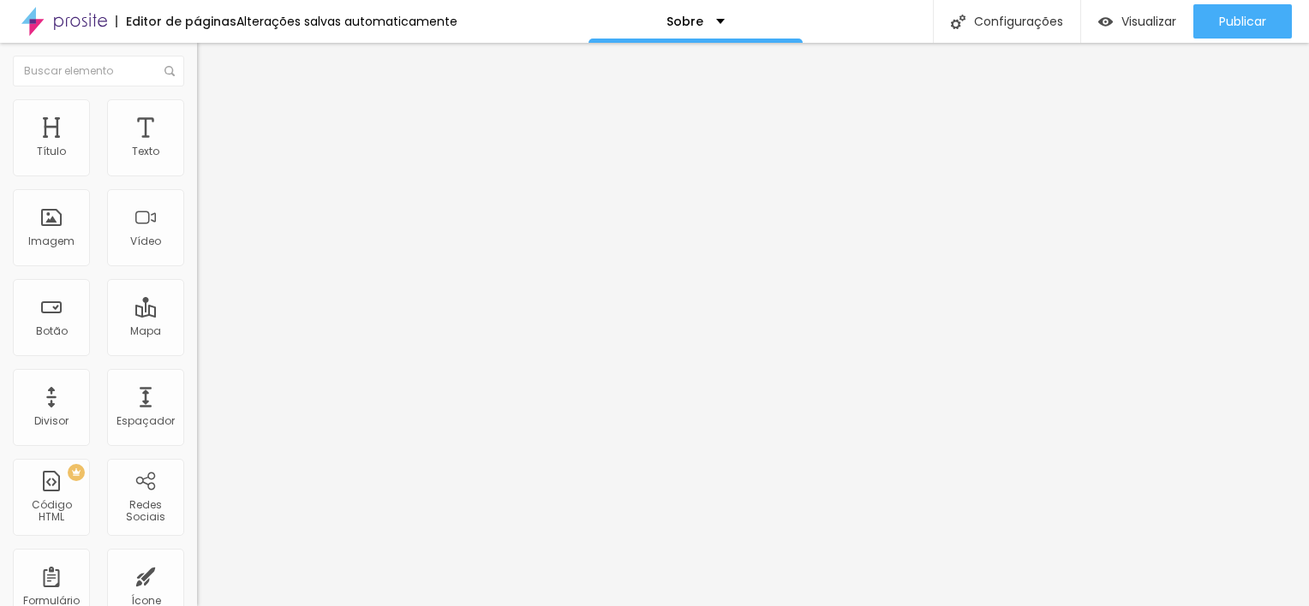
type input "27"
type input "28"
type input "31"
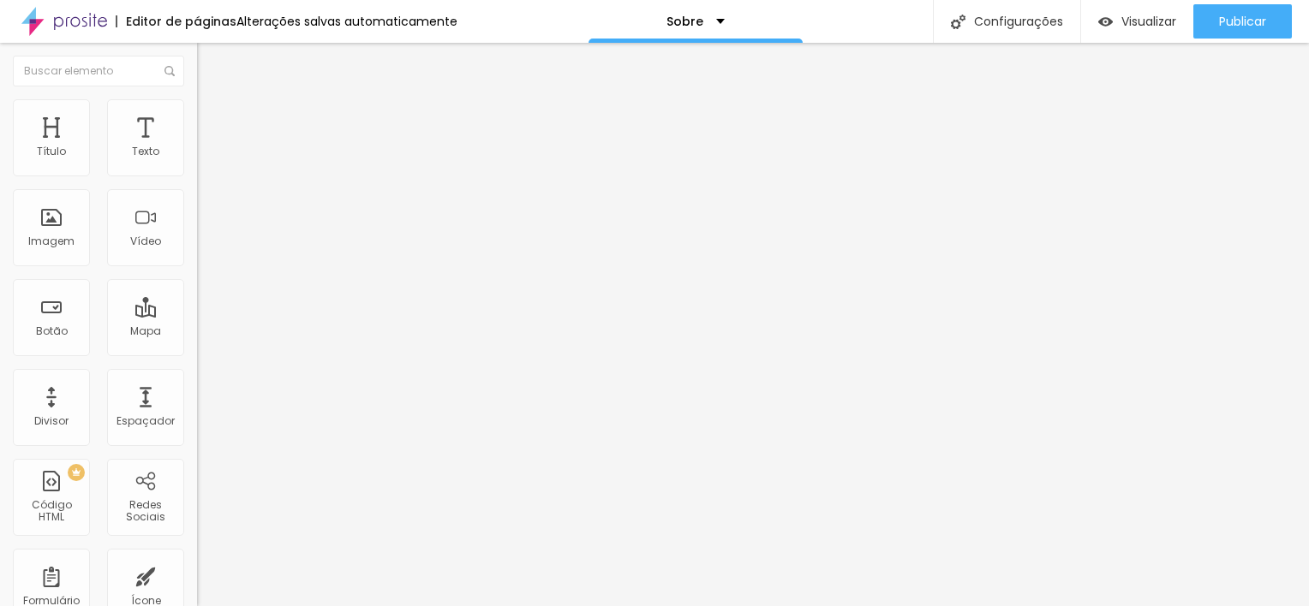
type input "31"
type input "34"
type input "36"
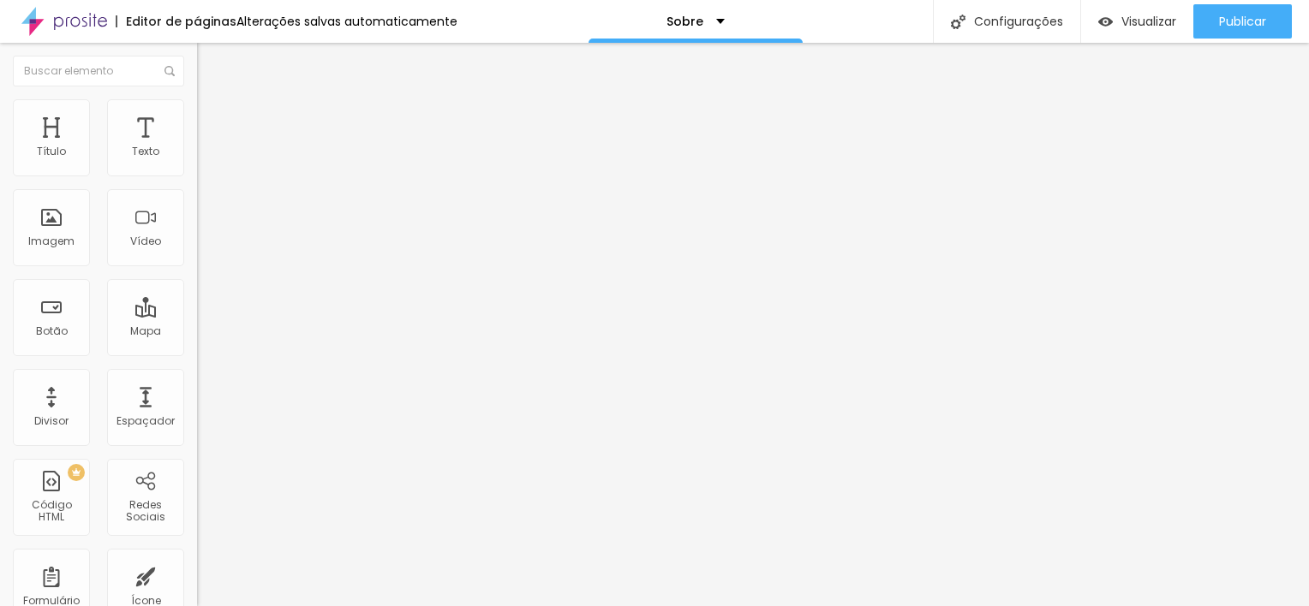
type input "37"
type input "39"
drag, startPoint x: 61, startPoint y: 200, endPoint x: 32, endPoint y: 200, distance: 29.1
click at [197, 558] on input "range" at bounding box center [252, 565] width 110 height 14
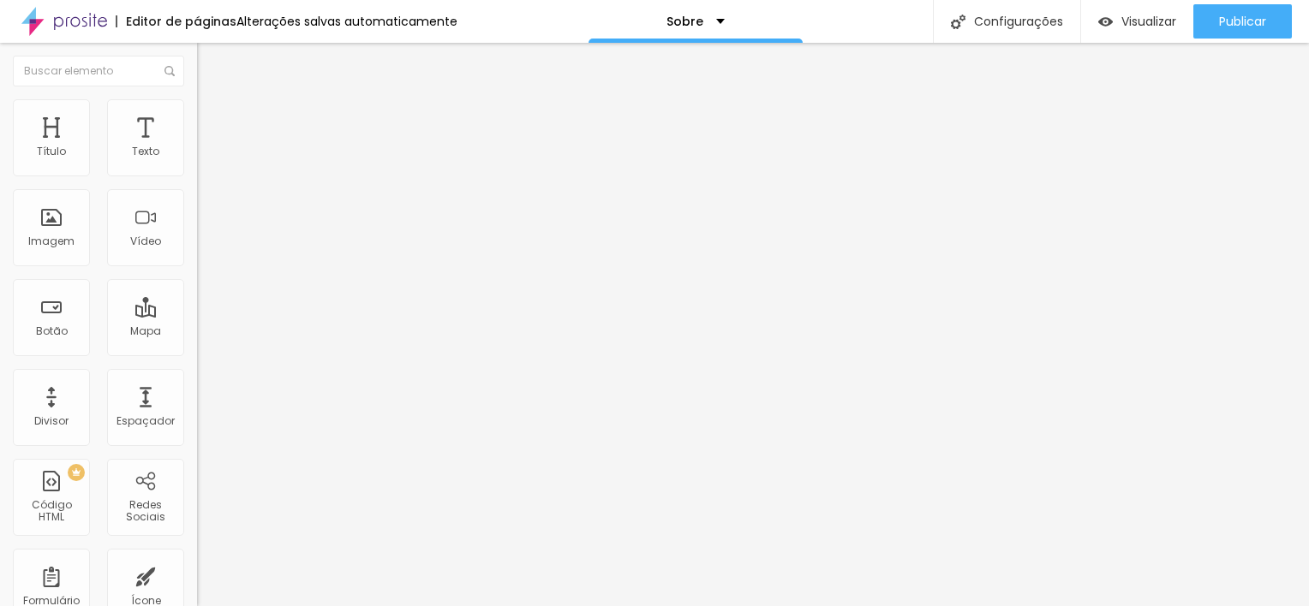
click at [197, 98] on img at bounding box center [204, 89] width 15 height 15
drag, startPoint x: 91, startPoint y: 168, endPoint x: 105, endPoint y: 171, distance: 15.0
click at [197, 315] on input "range" at bounding box center [252, 322] width 110 height 14
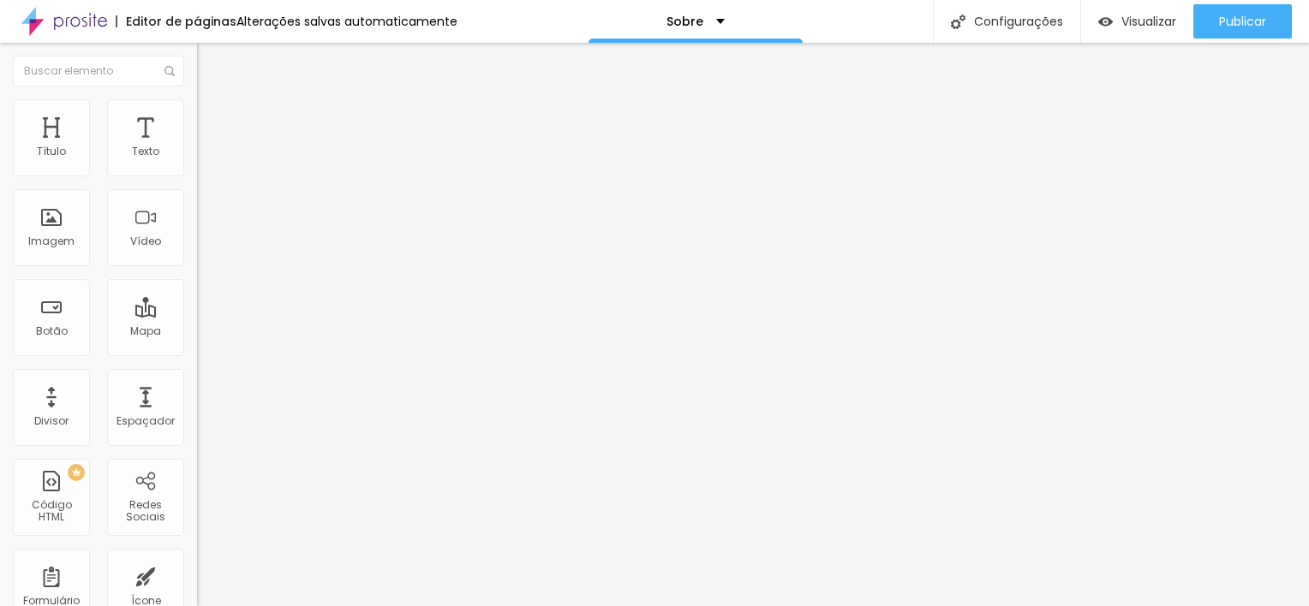
drag, startPoint x: 104, startPoint y: 168, endPoint x: 119, endPoint y: 172, distance: 15.2
click at [197, 315] on input "range" at bounding box center [252, 322] width 110 height 14
drag, startPoint x: 73, startPoint y: 167, endPoint x: 98, endPoint y: 169, distance: 24.9
click at [197, 315] on input "range" at bounding box center [252, 322] width 110 height 14
drag, startPoint x: 93, startPoint y: 230, endPoint x: 137, endPoint y: 235, distance: 44.0
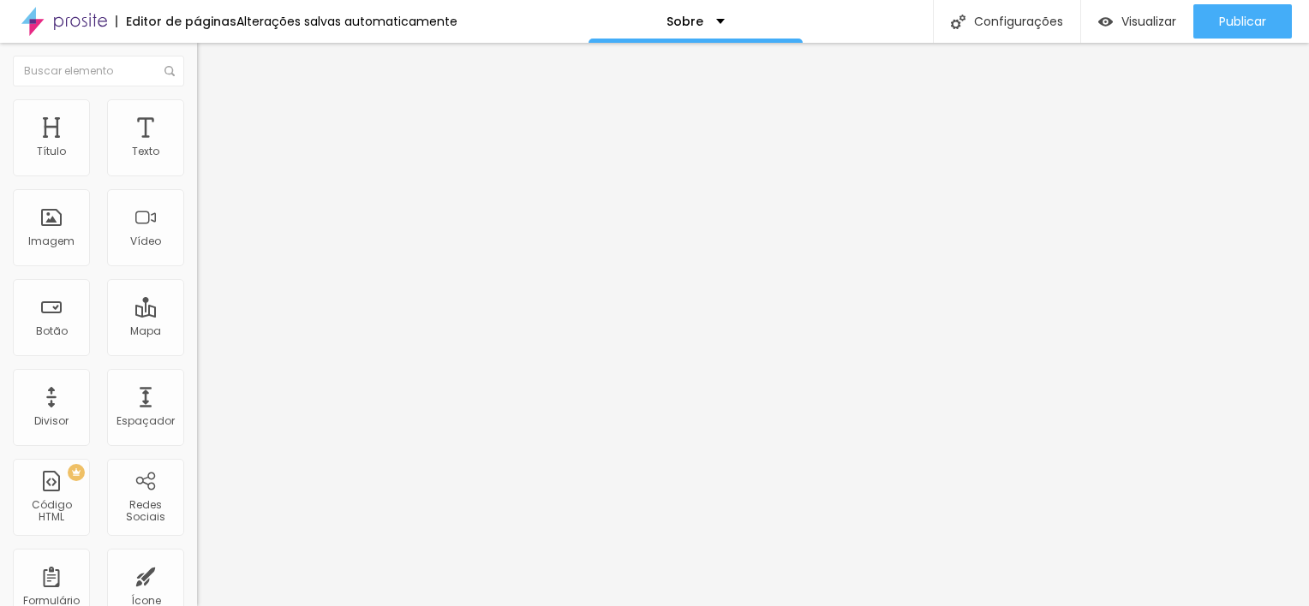
drag, startPoint x: 91, startPoint y: 170, endPoint x: 119, endPoint y: 174, distance: 28.5
click at [197, 315] on input "range" at bounding box center [252, 322] width 110 height 14
click at [210, 63] on img "button" at bounding box center [217, 63] width 14 height 14
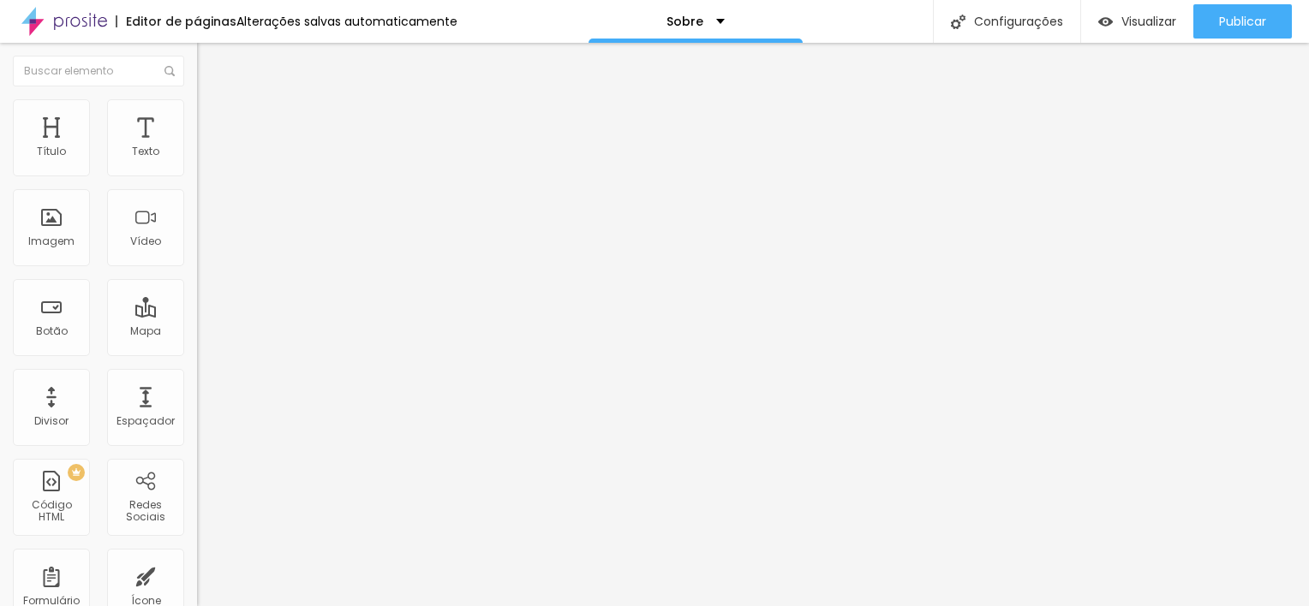
click at [212, 116] on span "Estilo" at bounding box center [225, 111] width 27 height 15
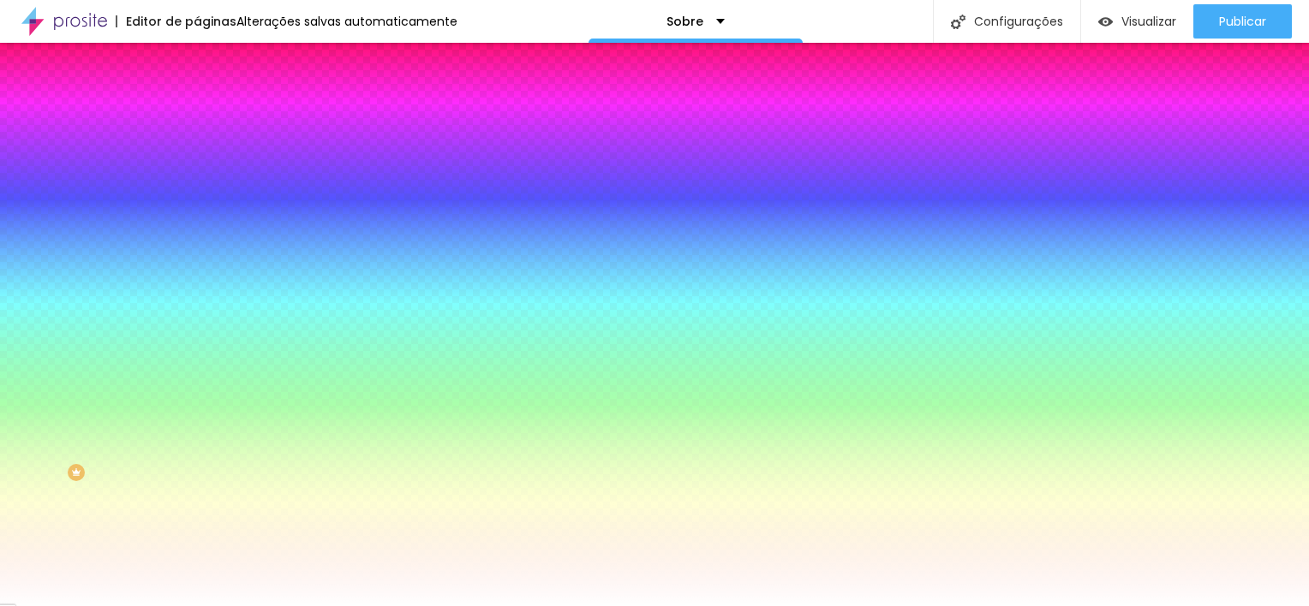
click at [212, 121] on span "Avançado" at bounding box center [240, 128] width 57 height 15
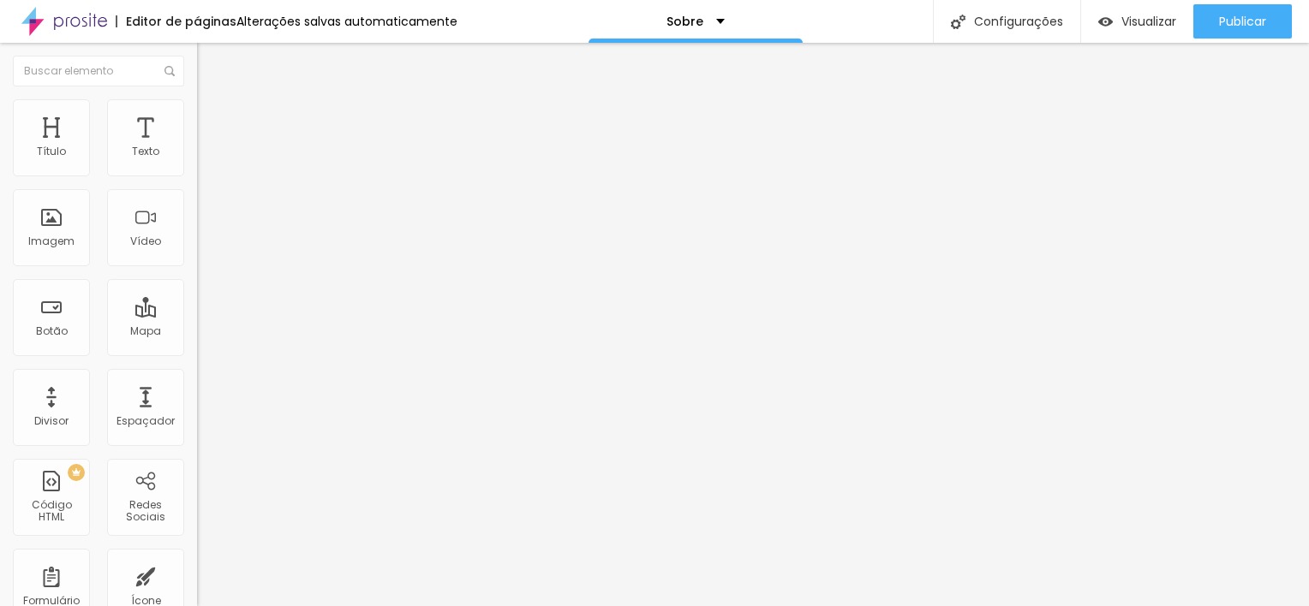
drag, startPoint x: 62, startPoint y: 200, endPoint x: 31, endPoint y: 199, distance: 30.9
click at [197, 575] on input "range" at bounding box center [252, 582] width 110 height 14
click at [212, 121] on span "Avançado" at bounding box center [240, 128] width 57 height 15
drag, startPoint x: 51, startPoint y: 200, endPoint x: 28, endPoint y: 200, distance: 23.1
click at [197, 575] on input "range" at bounding box center [252, 582] width 110 height 14
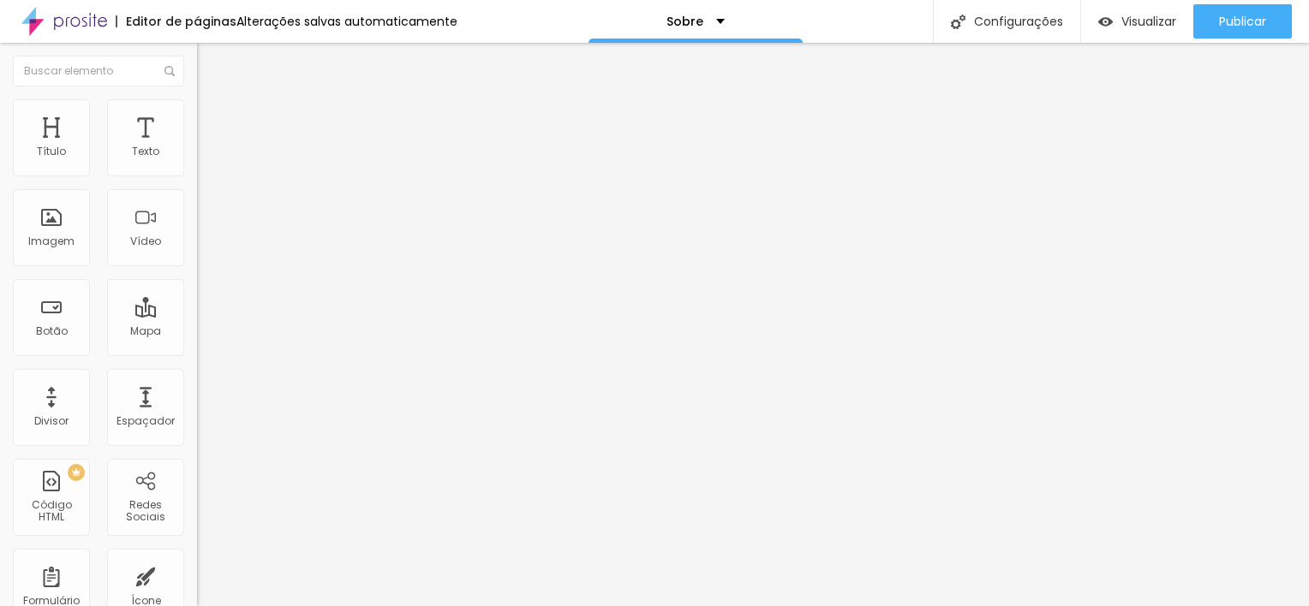
drag, startPoint x: 45, startPoint y: 170, endPoint x: 28, endPoint y: 170, distance: 16.3
click at [197, 332] on input "range" at bounding box center [252, 339] width 110 height 14
click at [197, 116] on li "Avançado" at bounding box center [295, 124] width 197 height 17
drag, startPoint x: 68, startPoint y: 168, endPoint x: 57, endPoint y: 169, distance: 10.3
click at [197, 332] on input "range" at bounding box center [252, 339] width 110 height 14
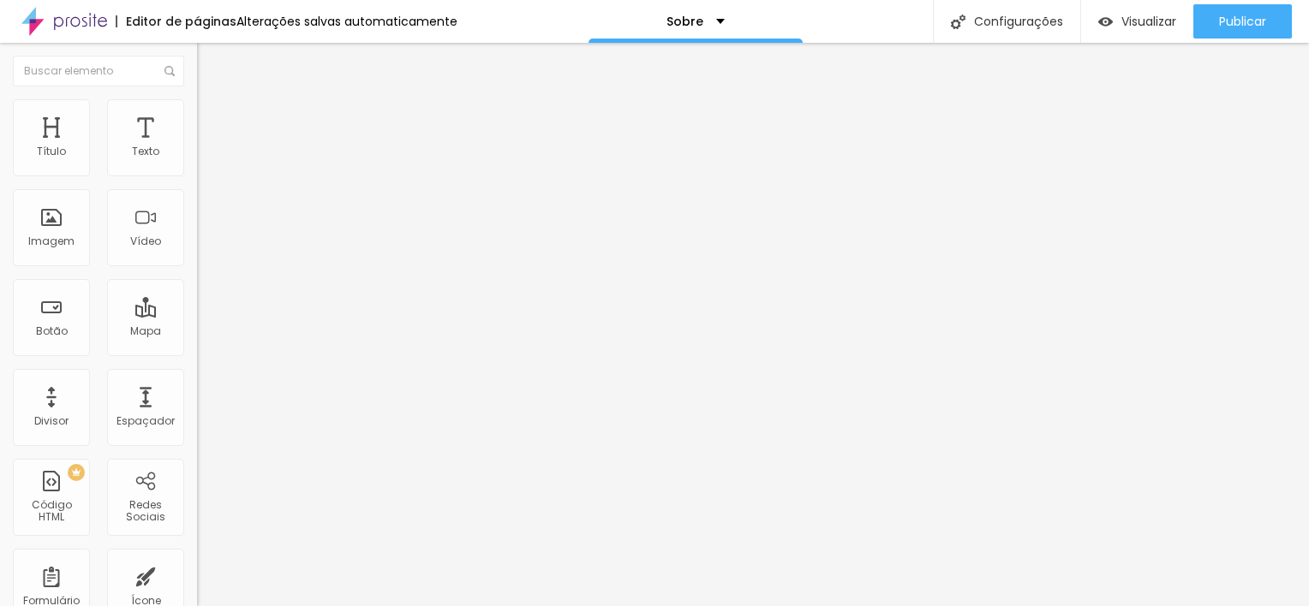
click at [197, 116] on img at bounding box center [204, 123] width 15 height 15
drag, startPoint x: 63, startPoint y: 198, endPoint x: 25, endPoint y: 197, distance: 37.7
click at [197, 575] on input "range" at bounding box center [252, 582] width 110 height 14
drag, startPoint x: 39, startPoint y: 167, endPoint x: 27, endPoint y: 167, distance: 11.1
click at [197, 332] on input "range" at bounding box center [252, 339] width 110 height 14
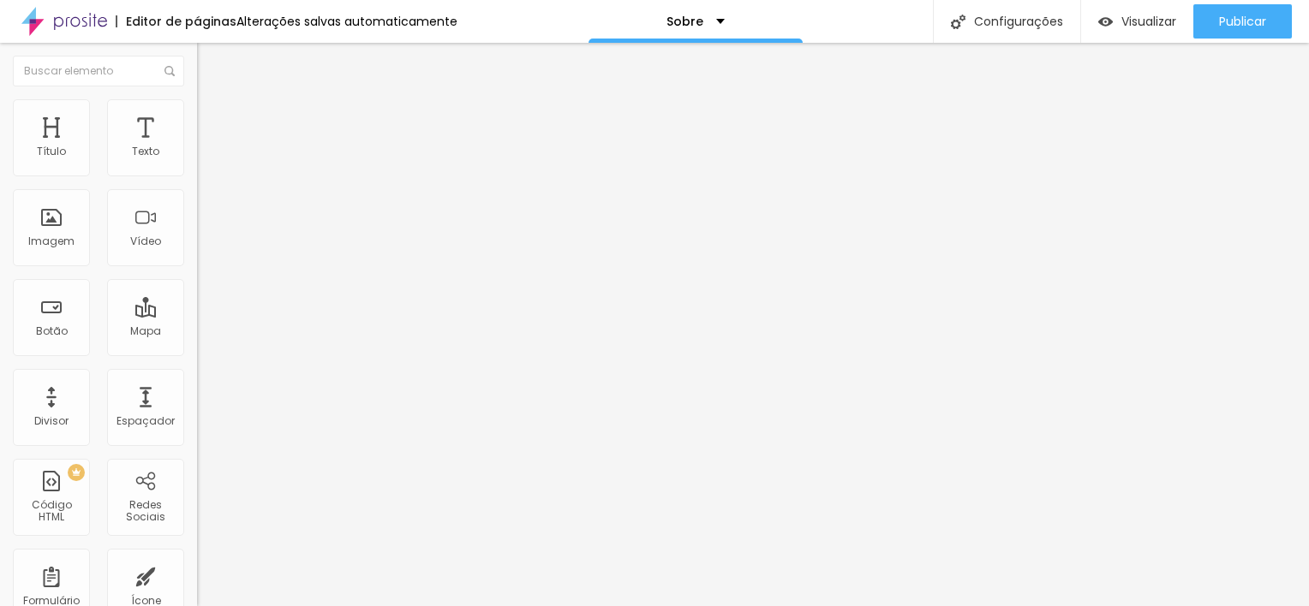
click at [212, 116] on span "Estilo" at bounding box center [225, 111] width 27 height 15
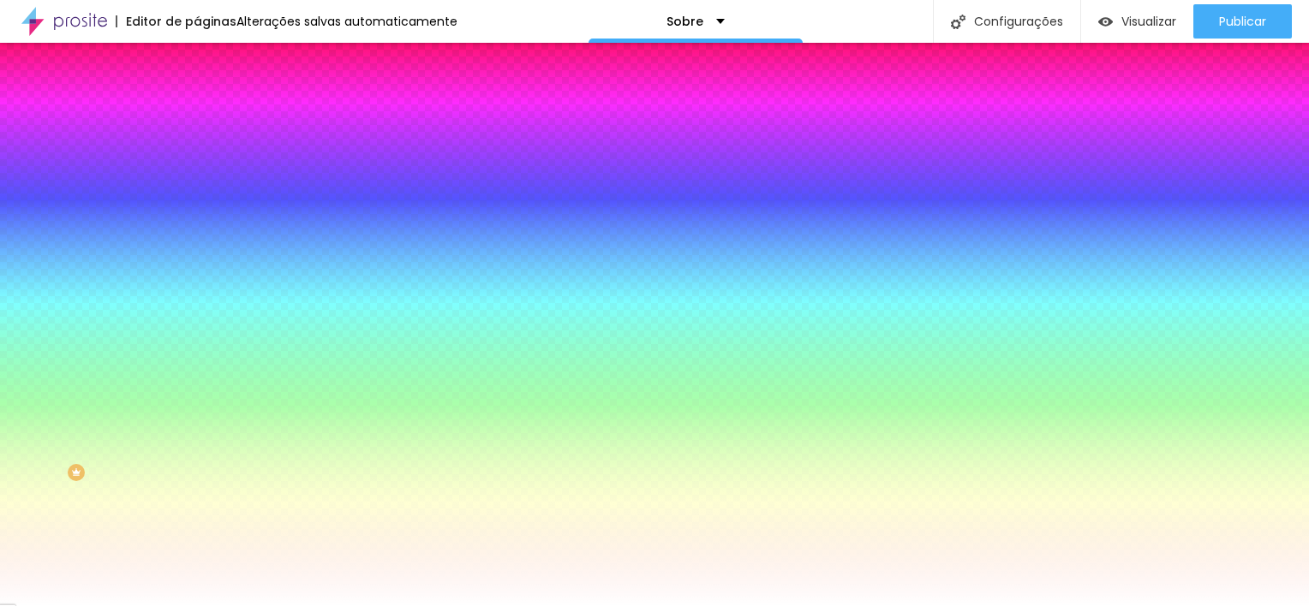
click at [197, 158] on span "Adicionar imagem" at bounding box center [252, 150] width 110 height 15
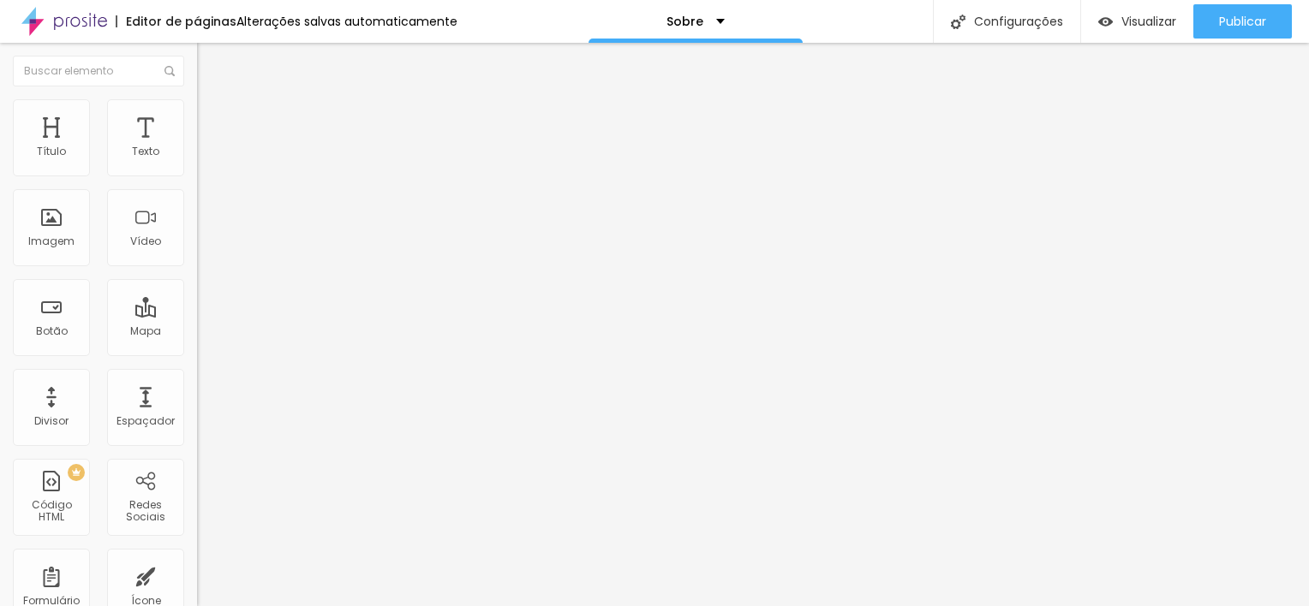
click at [212, 121] on span "Avançado" at bounding box center [240, 128] width 57 height 15
click at [212, 118] on span "Estilo" at bounding box center [225, 111] width 27 height 15
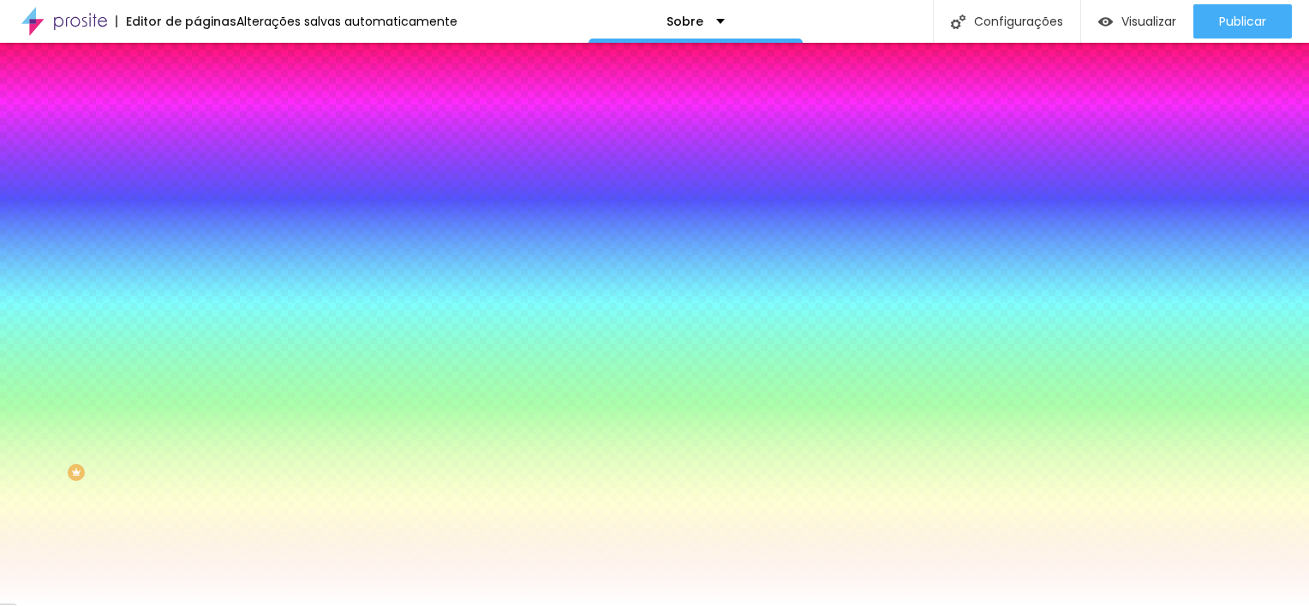
click at [212, 101] on span "Conteúdo" at bounding box center [238, 93] width 53 height 15
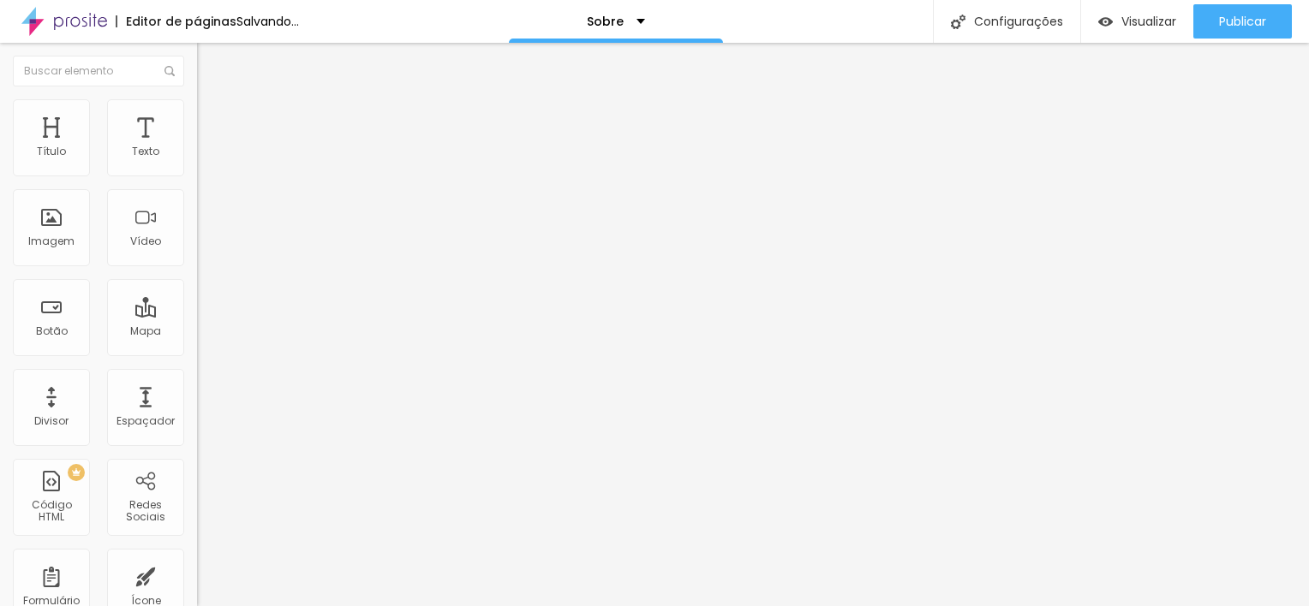
drag, startPoint x: 68, startPoint y: 359, endPoint x: 98, endPoint y: 364, distance: 30.4
click at [197, 404] on input "range" at bounding box center [252, 411] width 110 height 14
drag, startPoint x: 41, startPoint y: 458, endPoint x: 27, endPoint y: 457, distance: 13.7
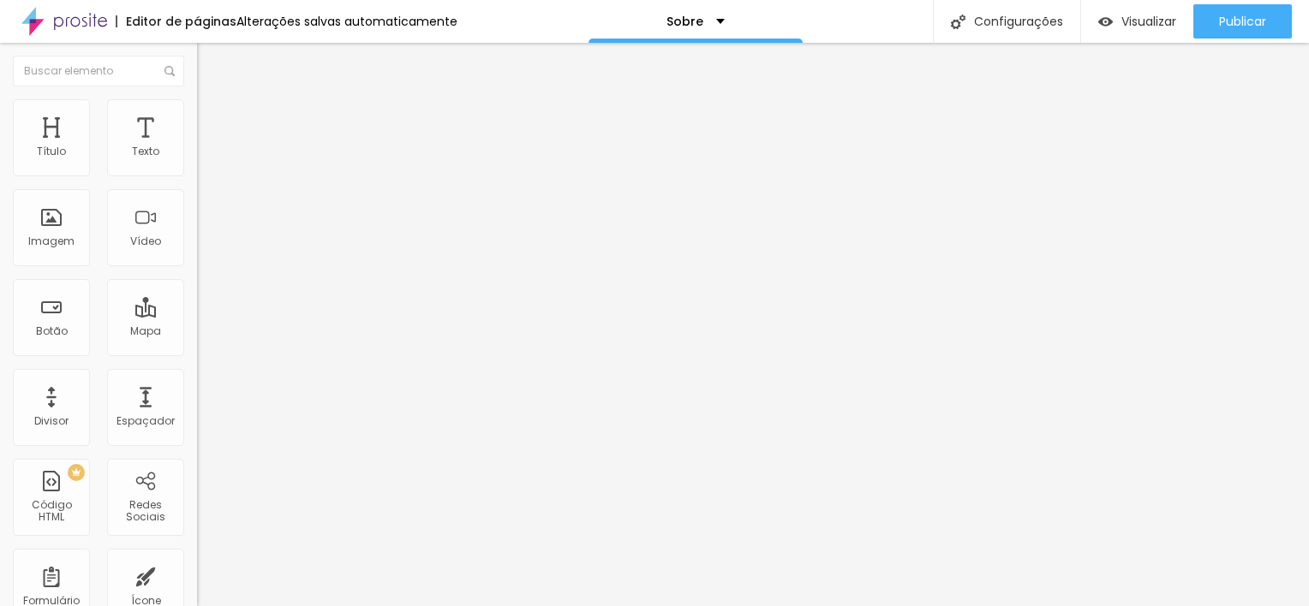
drag, startPoint x: 40, startPoint y: 392, endPoint x: 1, endPoint y: 400, distance: 40.1
click at [197, 160] on span "Titulo 2" at bounding box center [225, 153] width 56 height 15
click at [197, 144] on div "Titulo 1 H1" at bounding box center [295, 135] width 197 height 17
click at [212, 118] on span "Avançado" at bounding box center [240, 111] width 57 height 15
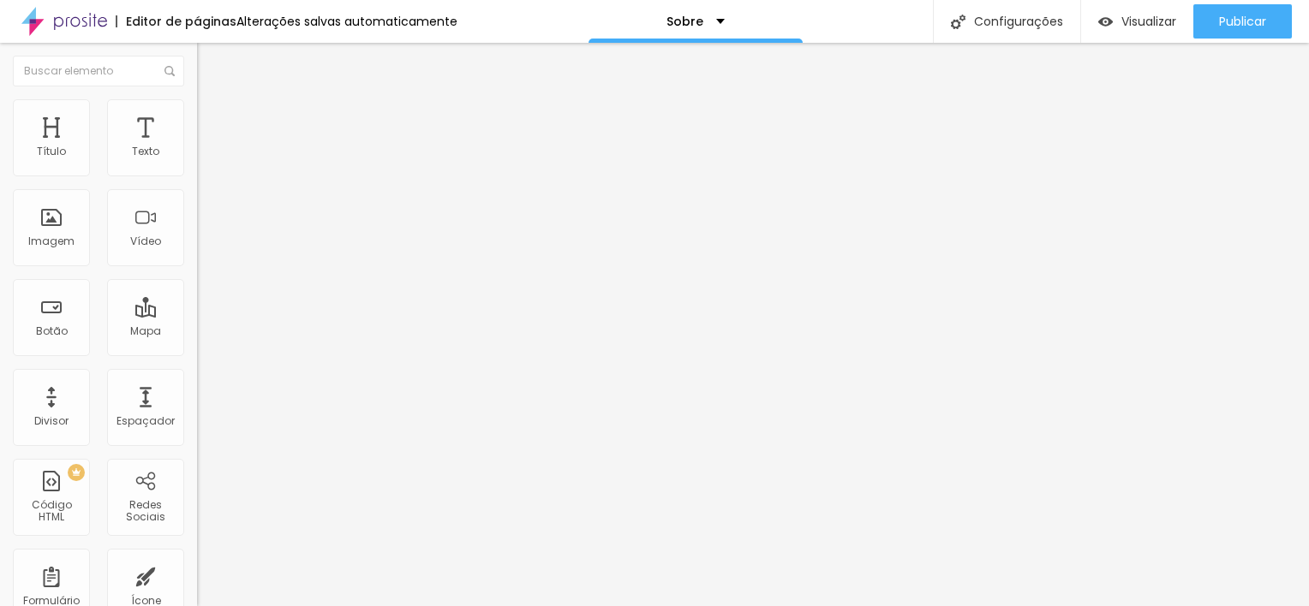
click at [197, 98] on img at bounding box center [204, 89] width 15 height 15
click at [197, 315] on input "range" at bounding box center [252, 322] width 110 height 14
drag, startPoint x: 93, startPoint y: 269, endPoint x: 65, endPoint y: 265, distance: 28.5
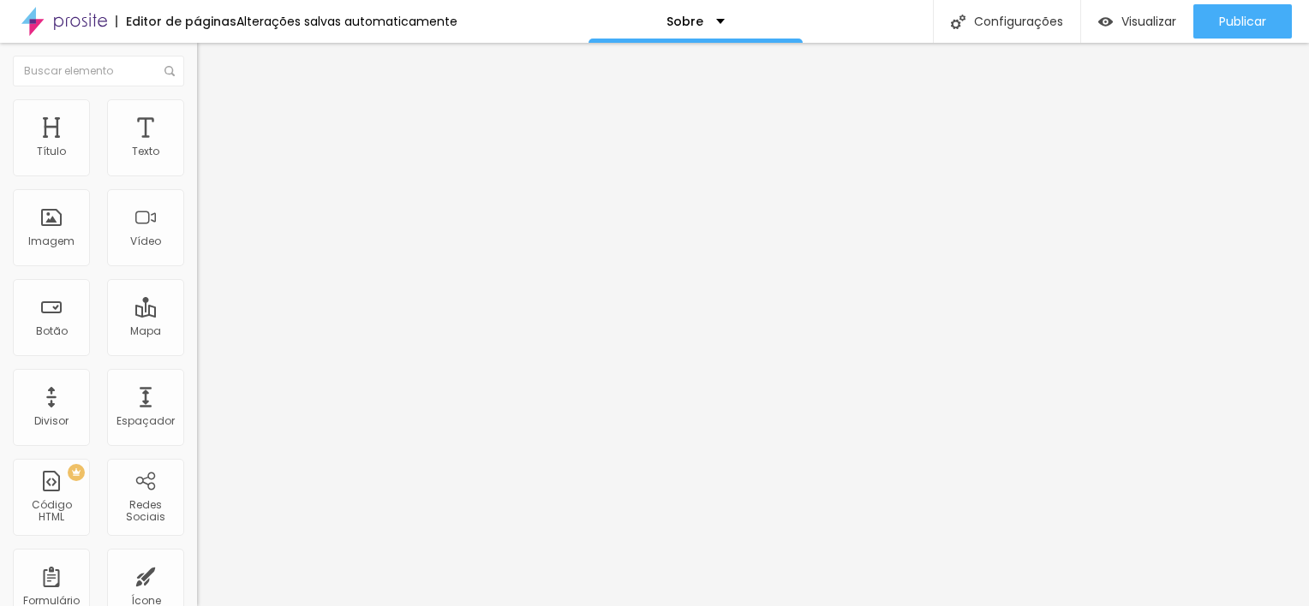
click at [197, 116] on li "Avançado" at bounding box center [295, 107] width 197 height 17
drag, startPoint x: 75, startPoint y: 169, endPoint x: 25, endPoint y: 169, distance: 50.5
click at [197, 315] on input "range" at bounding box center [252, 322] width 110 height 14
click at [212, 118] on span "Estilo" at bounding box center [225, 111] width 27 height 15
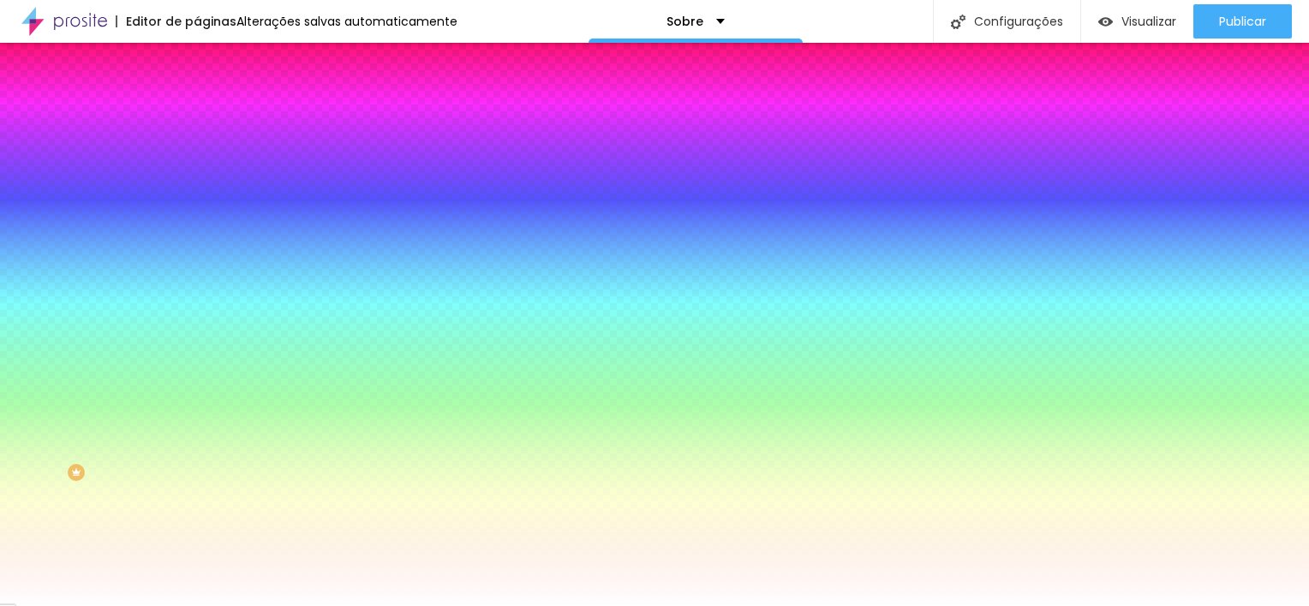
click at [212, 123] on span "Avançado" at bounding box center [240, 128] width 57 height 15
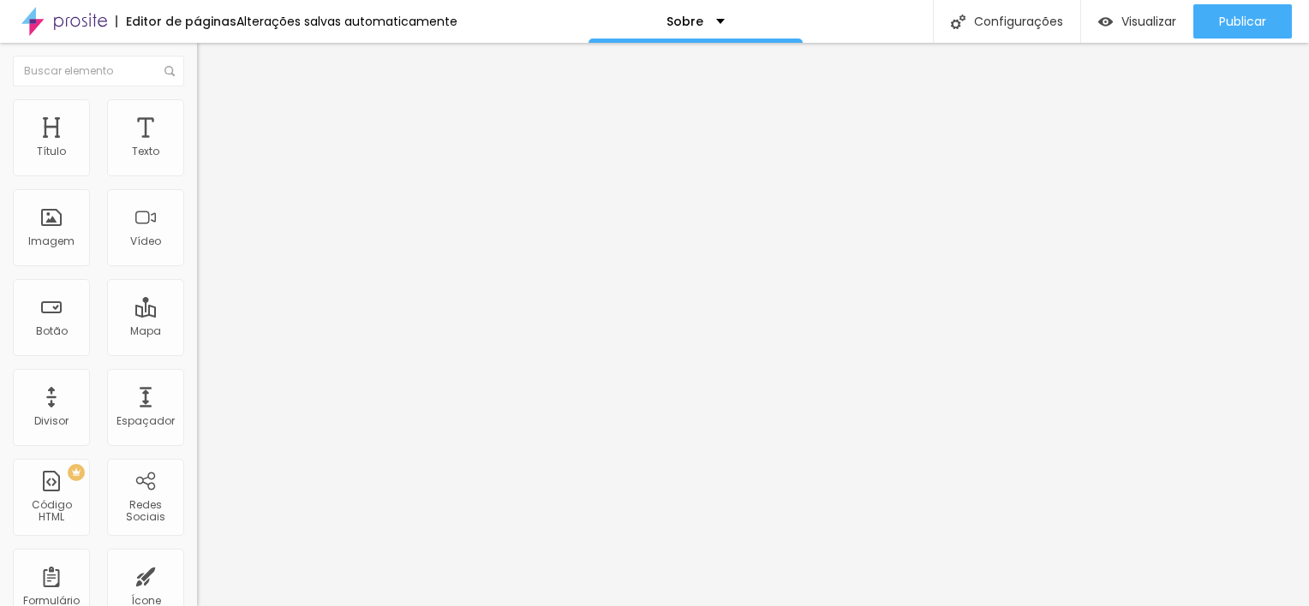
click at [197, 332] on input "range" at bounding box center [252, 339] width 110 height 14
click at [197, 99] on li "Conteúdo" at bounding box center [295, 90] width 197 height 17
click at [212, 116] on span "Estilo" at bounding box center [225, 111] width 27 height 15
click at [197, 116] on li "Avançado" at bounding box center [295, 124] width 197 height 17
click at [197, 108] on img at bounding box center [204, 106] width 15 height 15
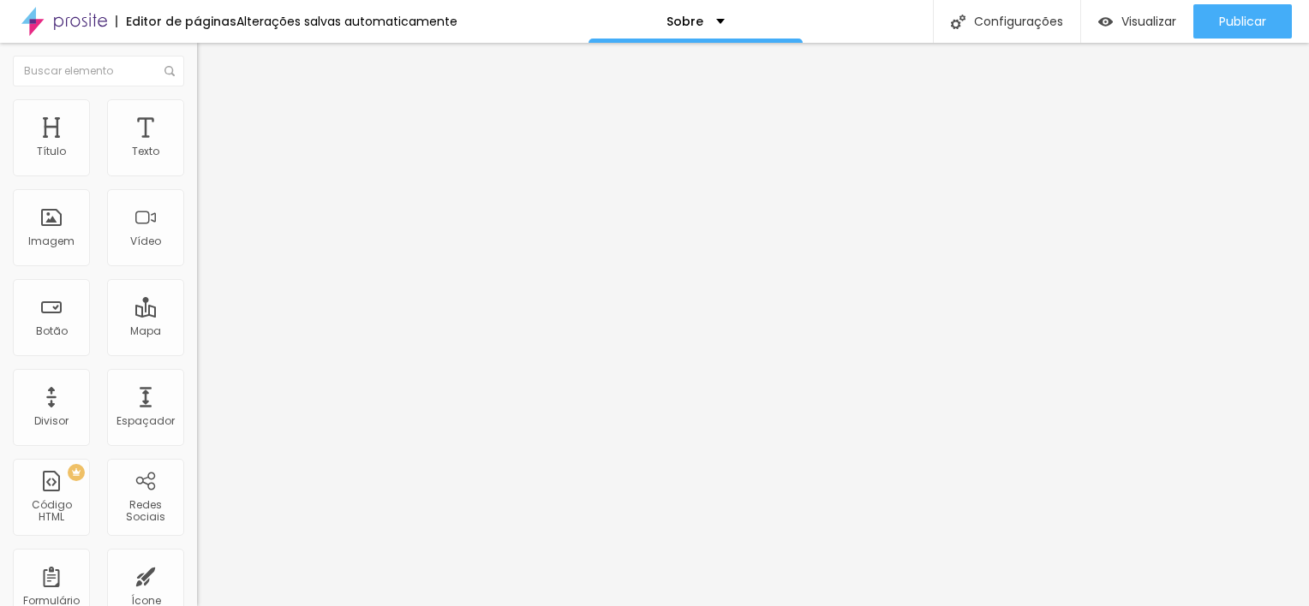
click at [212, 116] on span "Estilo" at bounding box center [225, 111] width 27 height 15
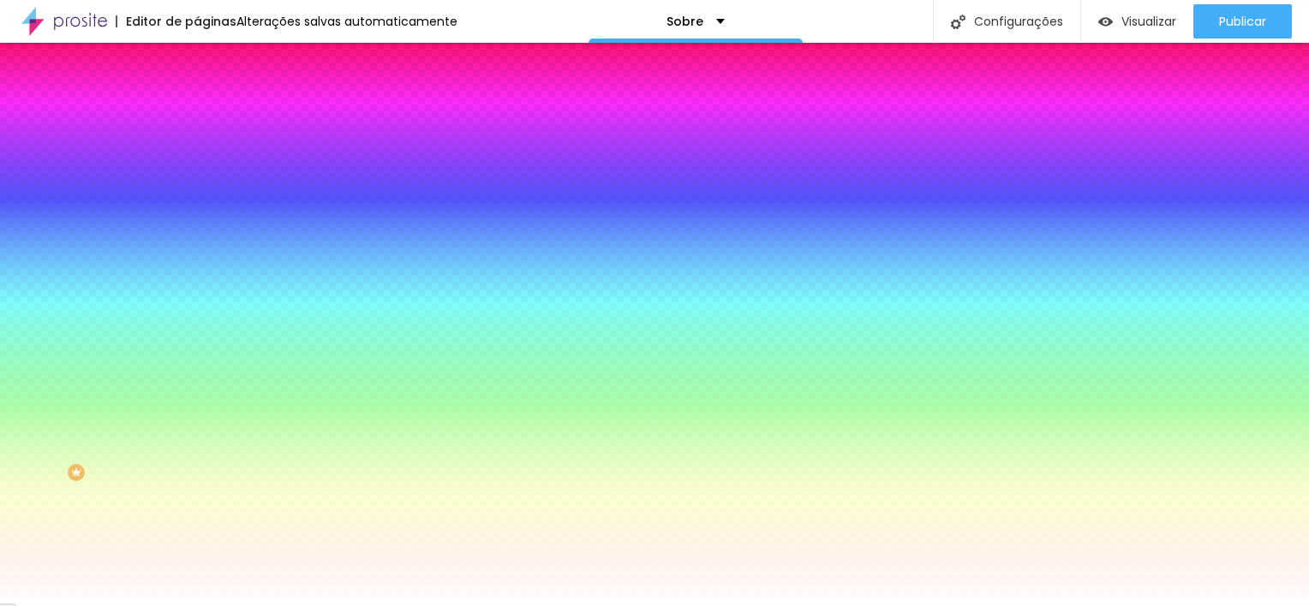
click at [197, 178] on span "Nenhum" at bounding box center [219, 171] width 45 height 15
click at [197, 205] on span "Parallax" at bounding box center [218, 197] width 42 height 15
click at [197, 188] on span "Nenhum" at bounding box center [219, 181] width 45 height 15
click at [197, 205] on span "Parallax" at bounding box center [218, 197] width 42 height 15
click at [197, 188] on span "Nenhum" at bounding box center [219, 181] width 45 height 15
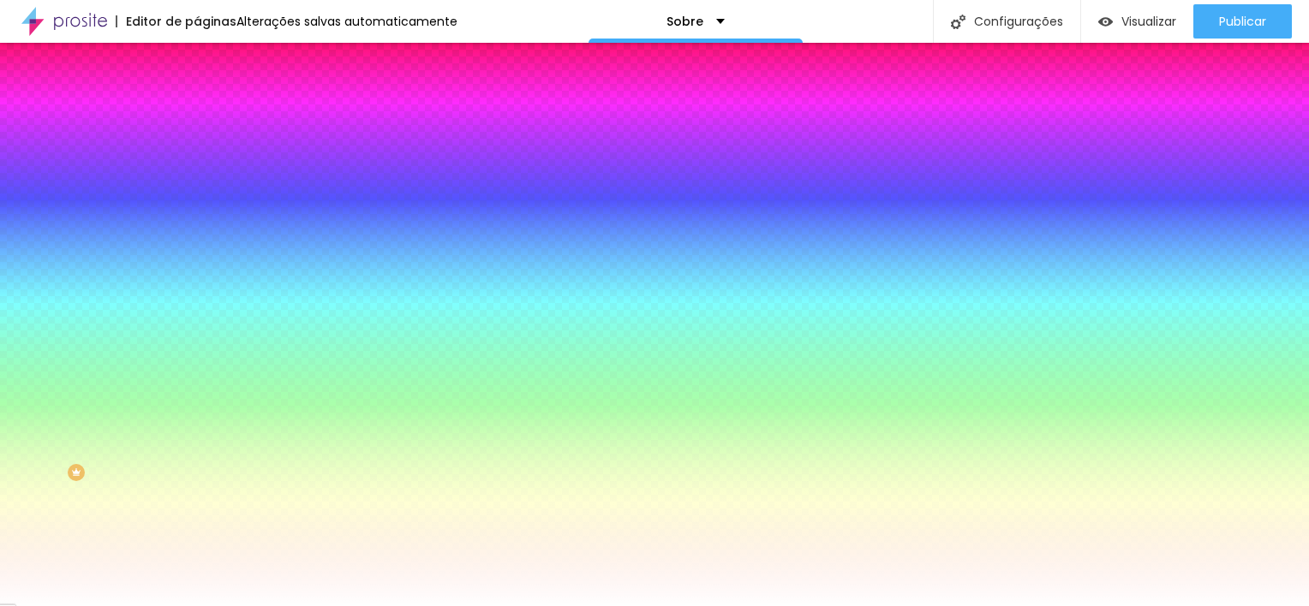
click at [197, 158] on span "Trocar imagem" at bounding box center [243, 150] width 93 height 15
drag, startPoint x: 109, startPoint y: 214, endPoint x: 110, endPoint y: 223, distance: 8.6
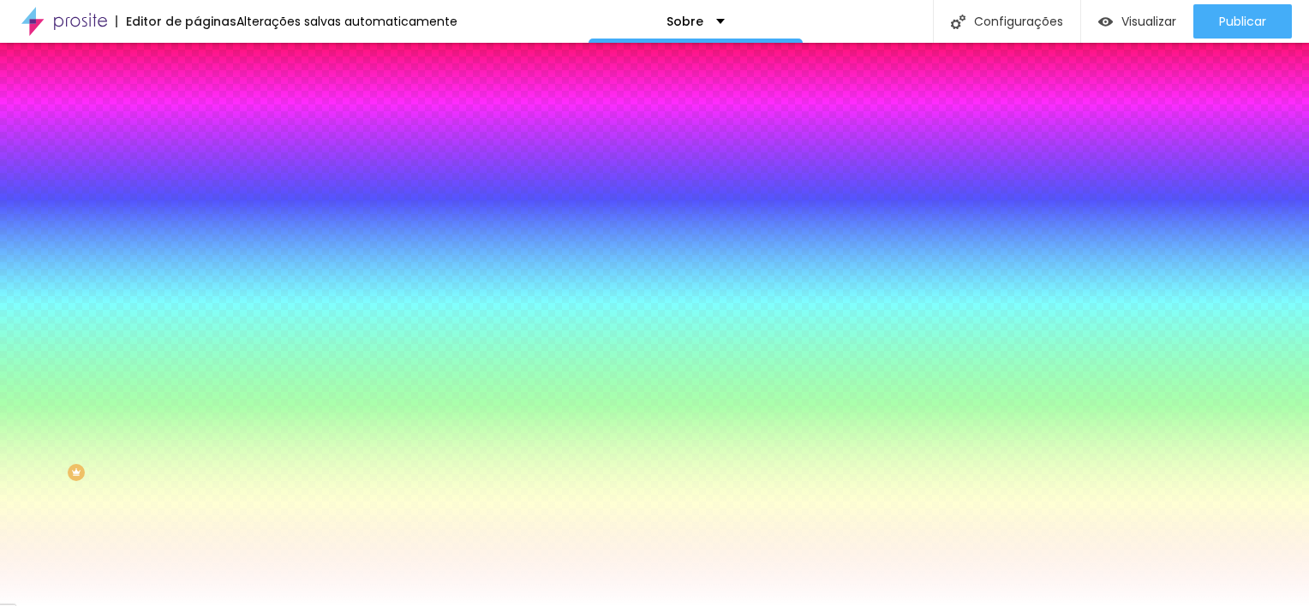
click at [197, 156] on div "Trocar imagem" at bounding box center [295, 150] width 197 height 12
click at [197, 158] on span "Trocar imagem" at bounding box center [243, 150] width 93 height 15
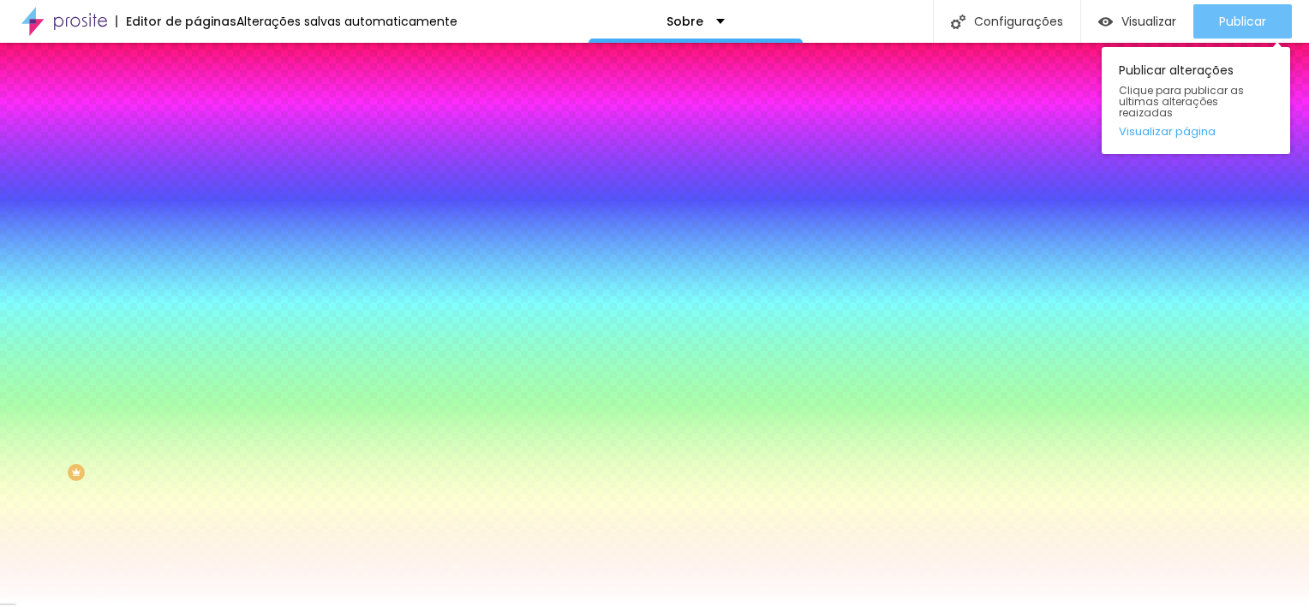
click at [1255, 25] on span "Publicar" at bounding box center [1242, 22] width 47 height 14
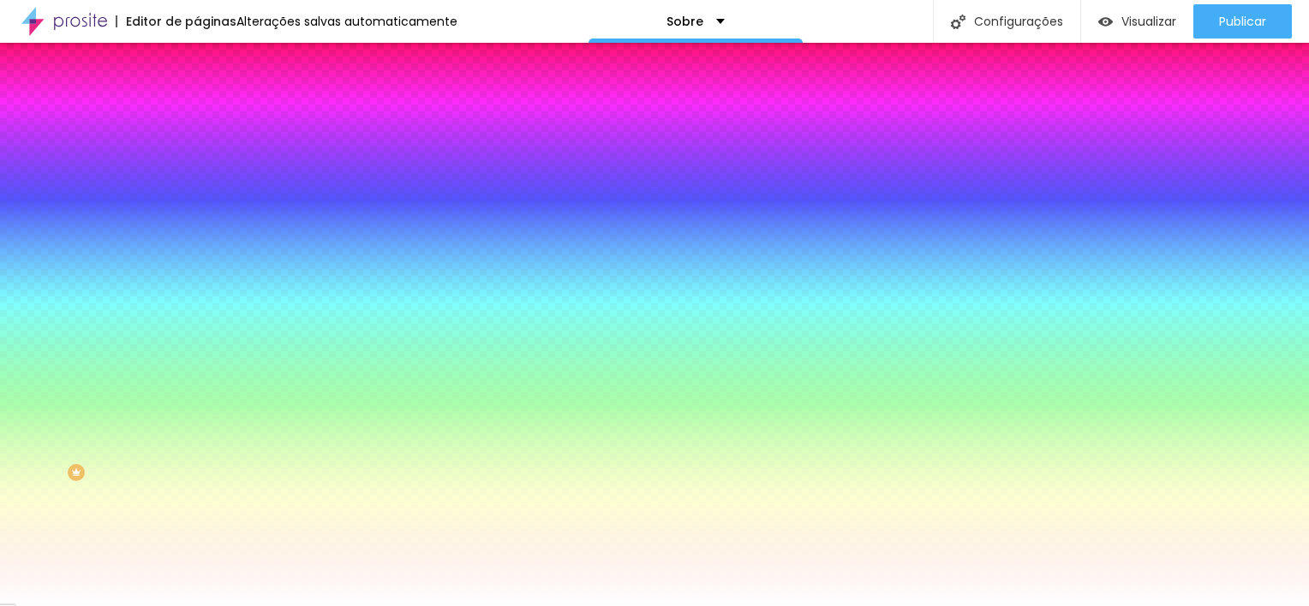
click at [69, 16] on img at bounding box center [64, 21] width 86 height 43
